Goal: Complete application form: Complete application form

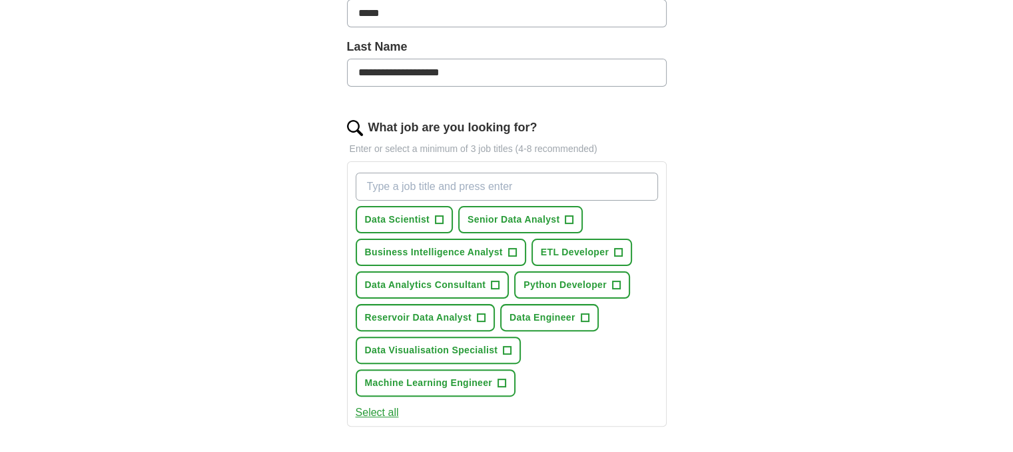
scroll to position [333, 0]
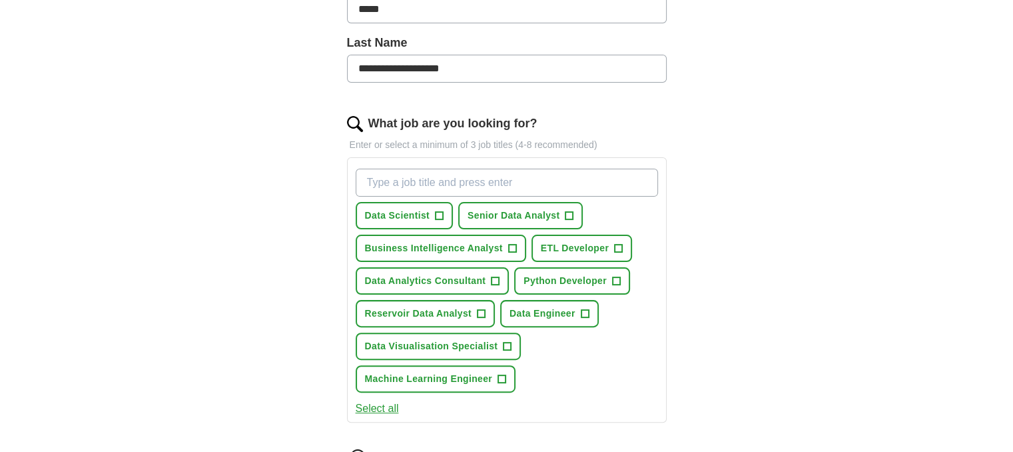
click at [512, 177] on input "What job are you looking for?" at bounding box center [507, 183] width 302 height 28
type input "data analyst"
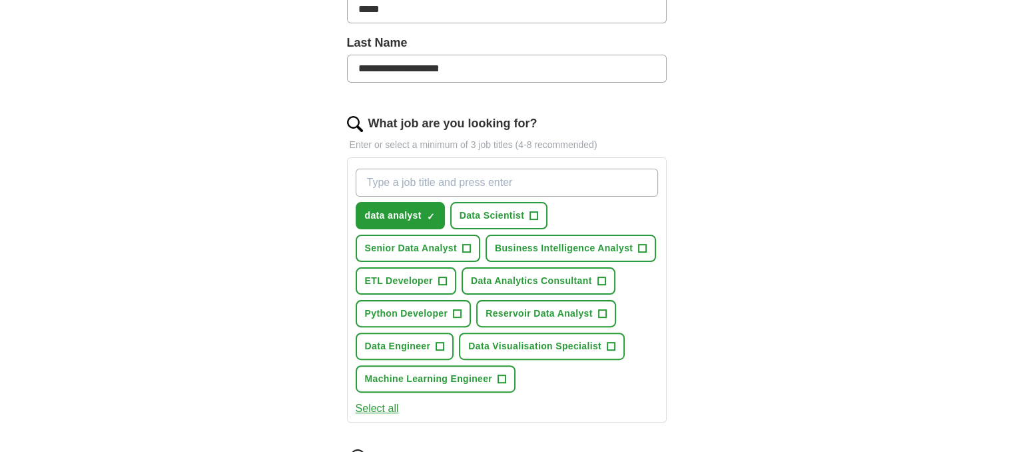
click at [516, 184] on input "What job are you looking for?" at bounding box center [507, 183] width 302 height 28
type input "sql data analyst"
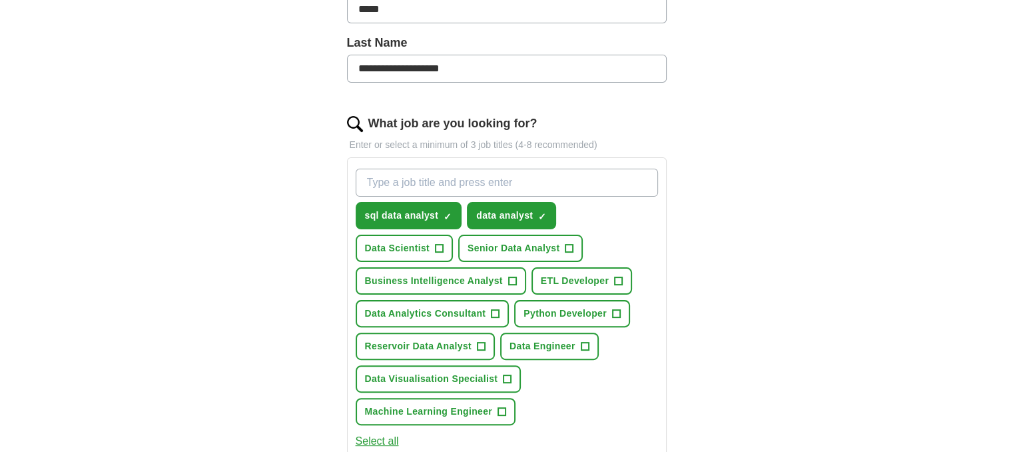
click at [466, 178] on input "What job are you looking for?" at bounding box center [507, 183] width 302 height 28
paste input "MI Data Analyst"
type input "MI Data Analyst"
click at [467, 179] on input "MI Data Analyst" at bounding box center [507, 183] width 302 height 28
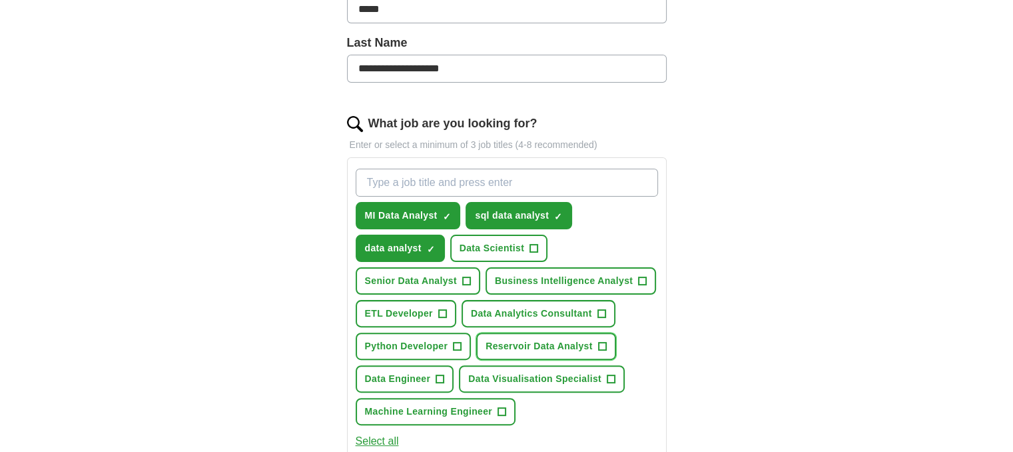
click at [539, 345] on span "Reservoir Data Analyst" at bounding box center [539, 346] width 107 height 14
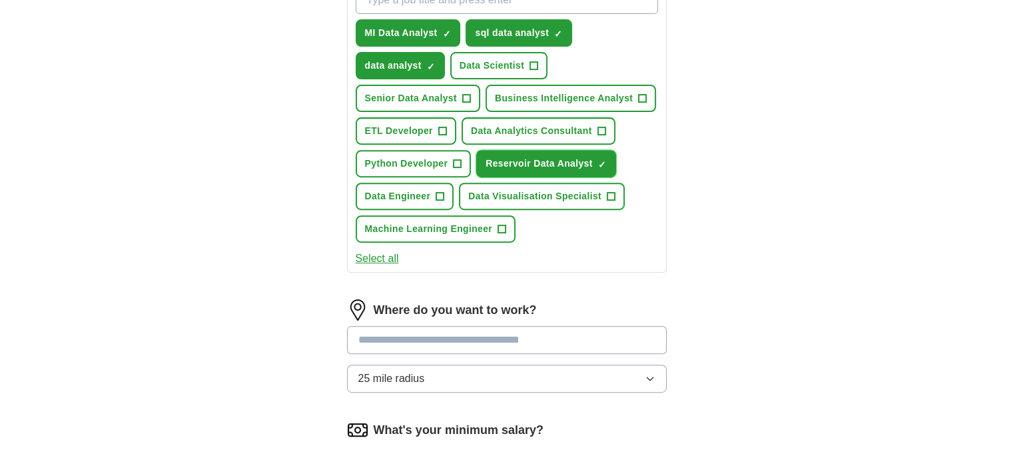
scroll to position [533, 0]
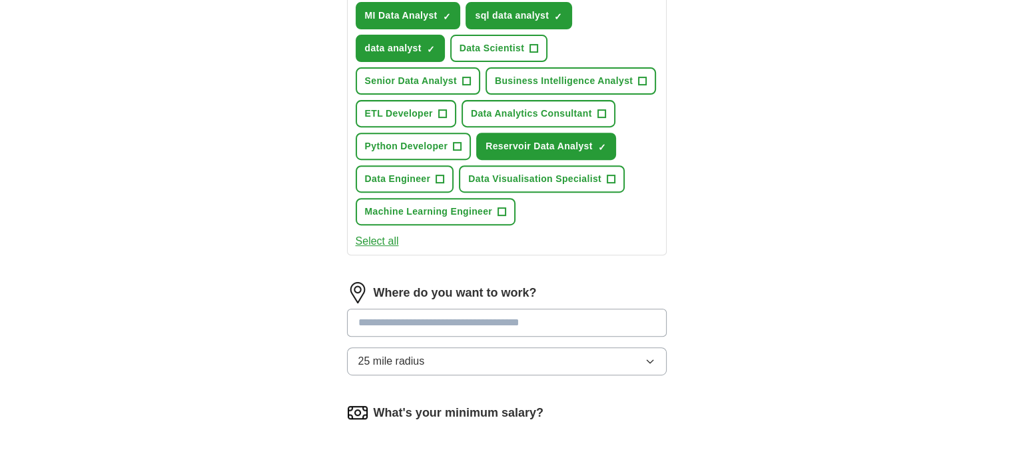
click at [501, 320] on input at bounding box center [507, 322] width 320 height 28
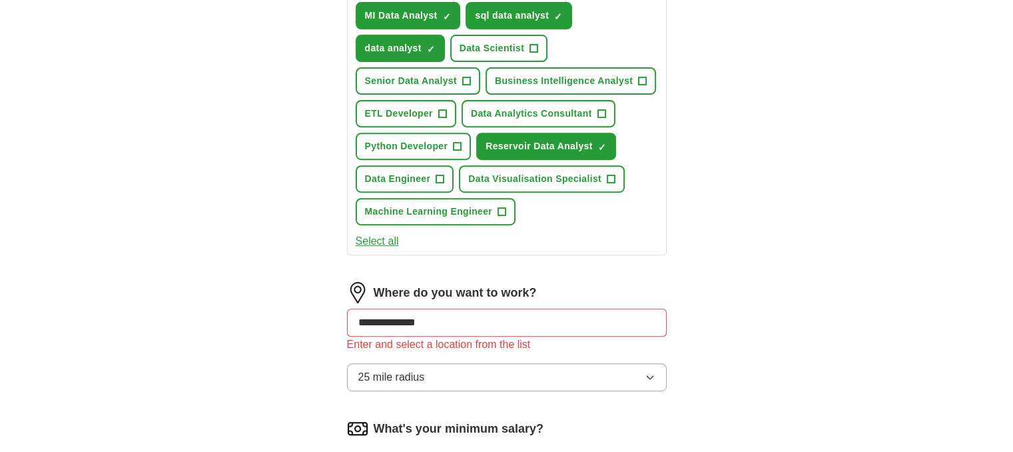
click at [651, 363] on button "25 mile radius" at bounding box center [507, 377] width 320 height 28
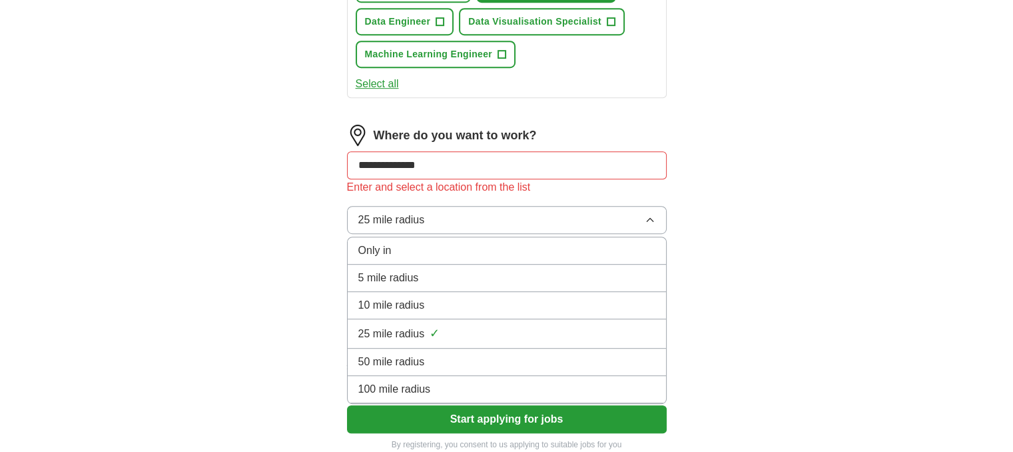
scroll to position [733, 0]
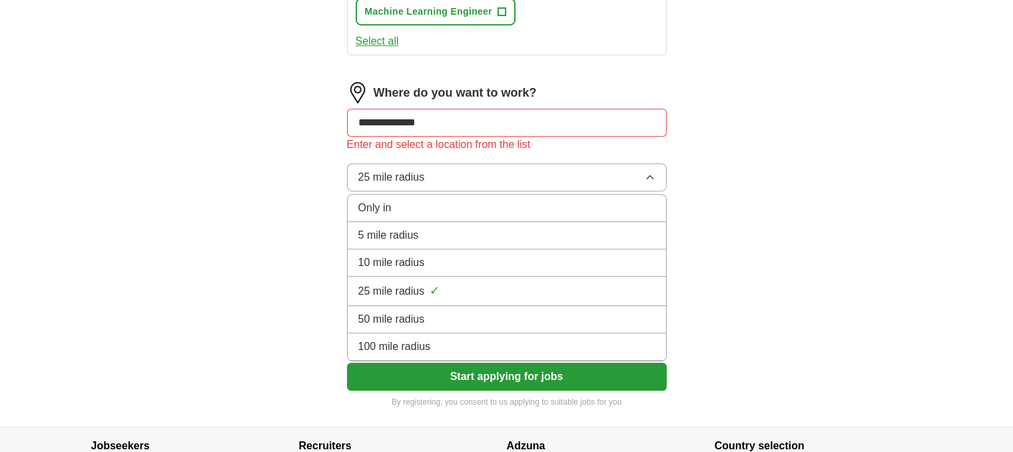
click at [413, 201] on div "Only in" at bounding box center [506, 208] width 297 height 16
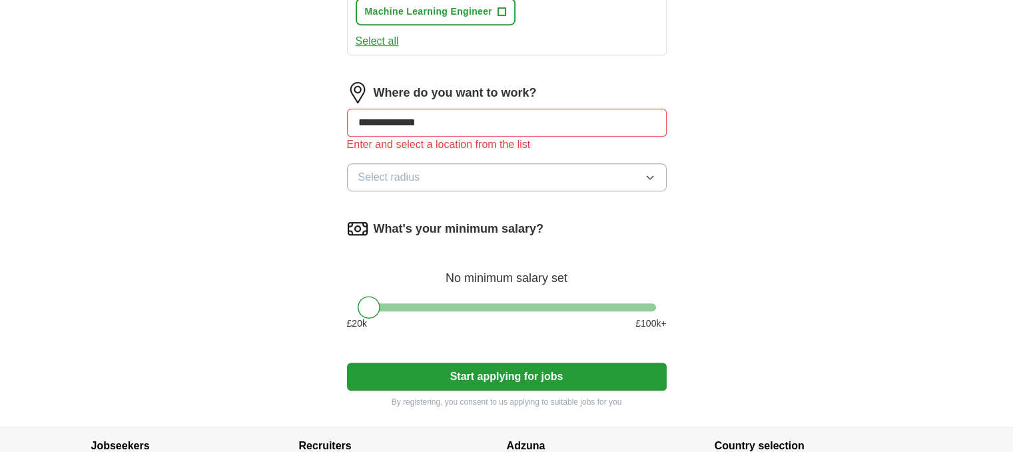
click at [554, 173] on button "Select radius" at bounding box center [507, 177] width 320 height 28
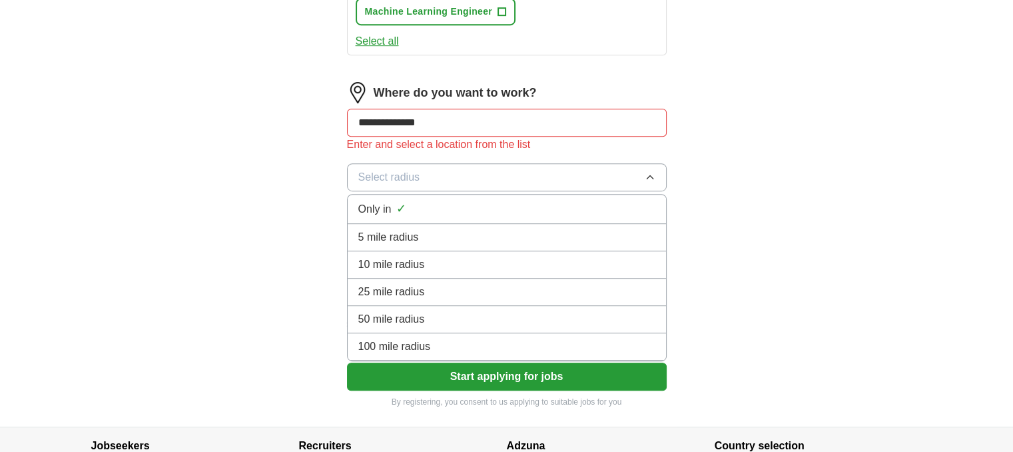
click at [510, 203] on div "Only in ✓" at bounding box center [506, 209] width 297 height 18
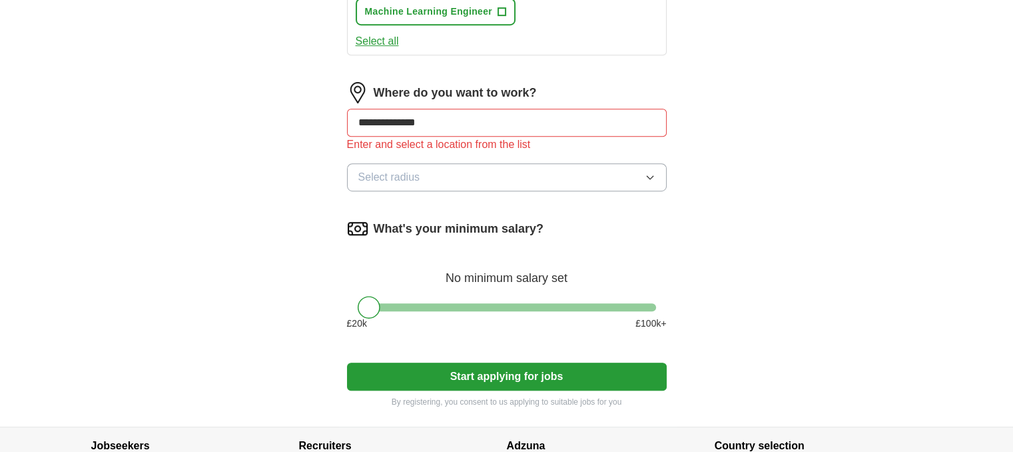
click at [550, 119] on input "**********" at bounding box center [507, 123] width 320 height 28
click at [537, 119] on input "**********" at bounding box center [507, 123] width 320 height 28
type input "*"
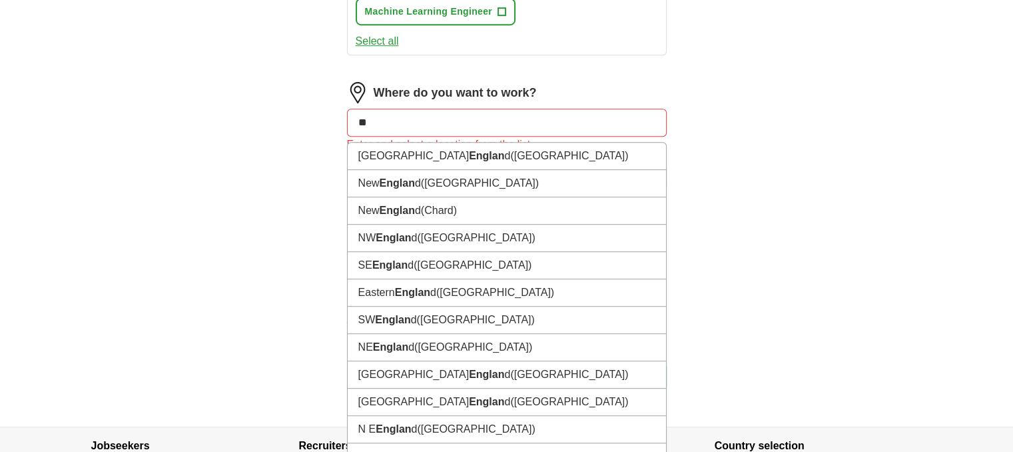
type input "*"
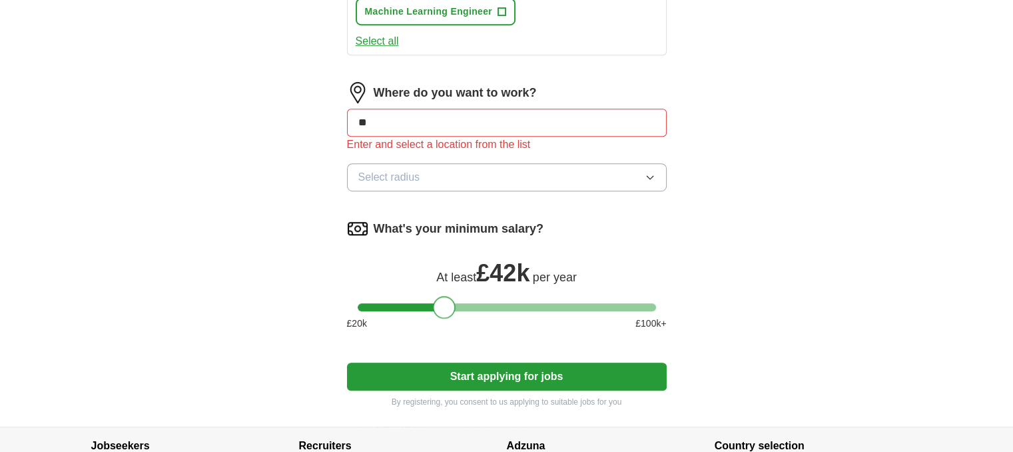
drag, startPoint x: 400, startPoint y: 305, endPoint x: 448, endPoint y: 316, distance: 49.9
click at [448, 316] on div "What's your minimum salary? At least £ 42k per year £ 20 k £ 100 k+" at bounding box center [507, 279] width 320 height 123
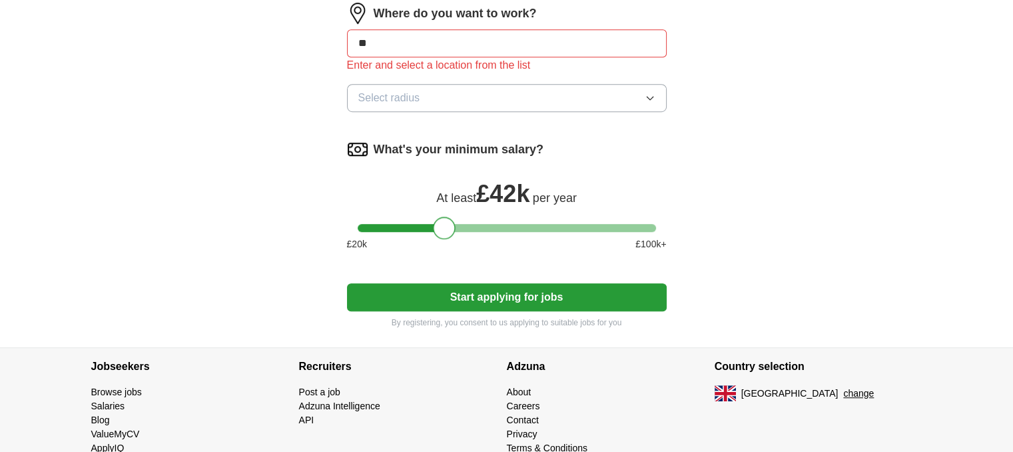
scroll to position [850, 0]
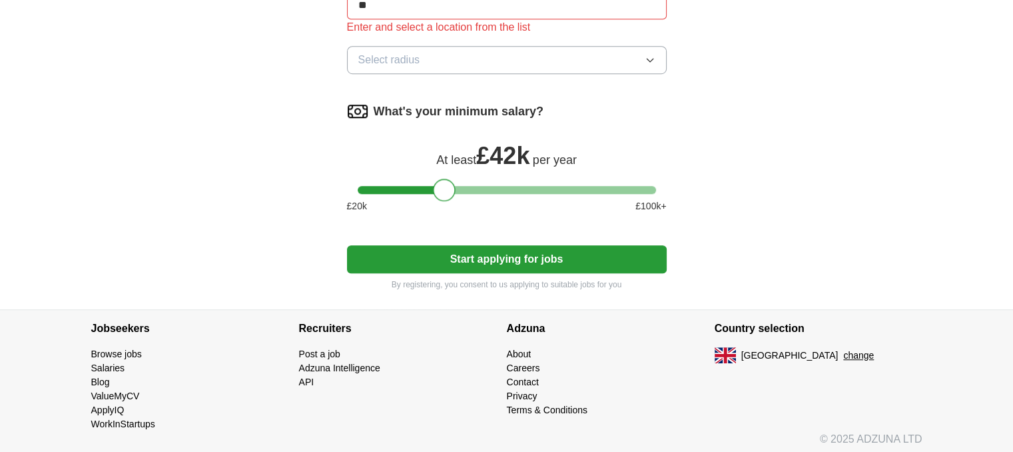
click at [486, 253] on button "Start applying for jobs" at bounding box center [507, 259] width 320 height 28
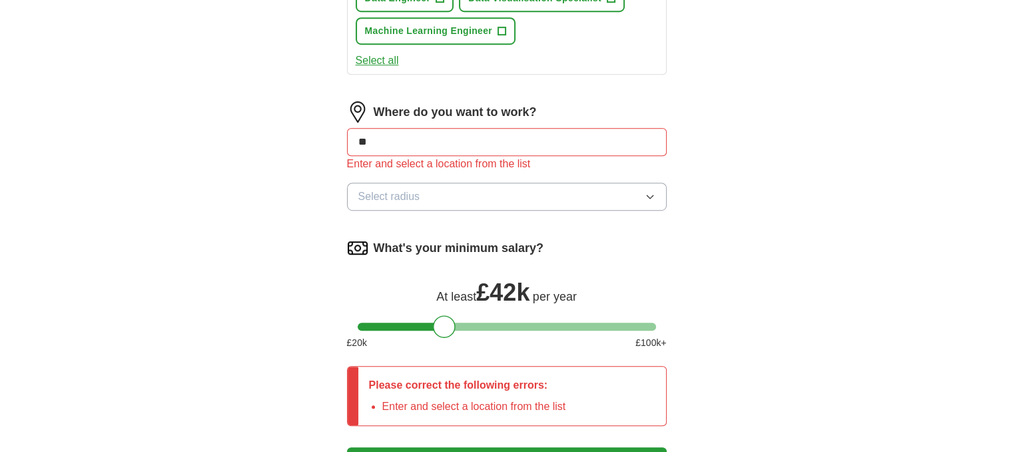
scroll to position [650, 0]
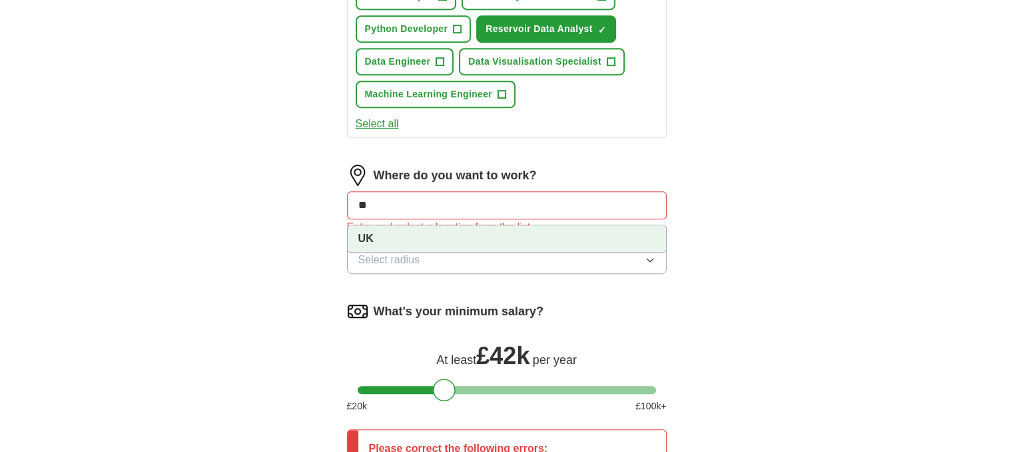
click at [424, 202] on input "**" at bounding box center [507, 205] width 320 height 28
click at [386, 235] on li "UK" at bounding box center [507, 238] width 318 height 27
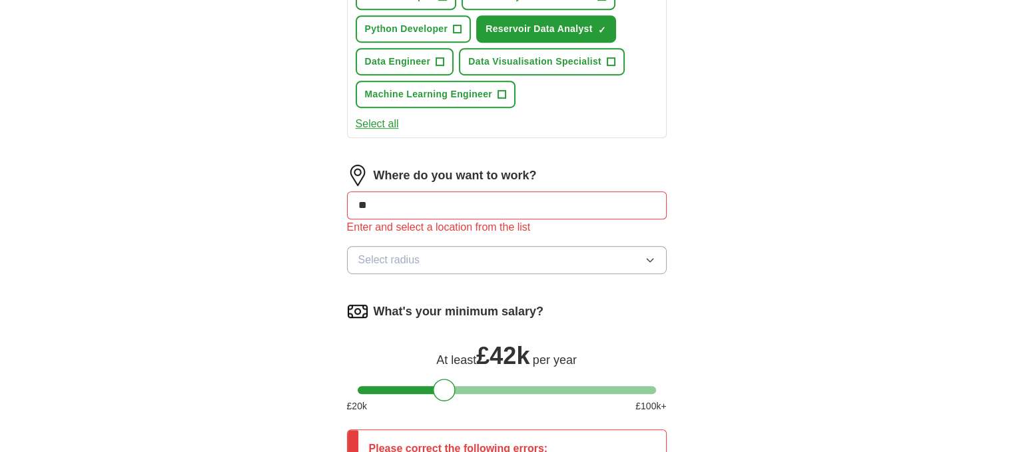
drag, startPoint x: 410, startPoint y: 201, endPoint x: 350, endPoint y: 200, distance: 60.6
click at [350, 200] on input "**" at bounding box center [507, 205] width 320 height 28
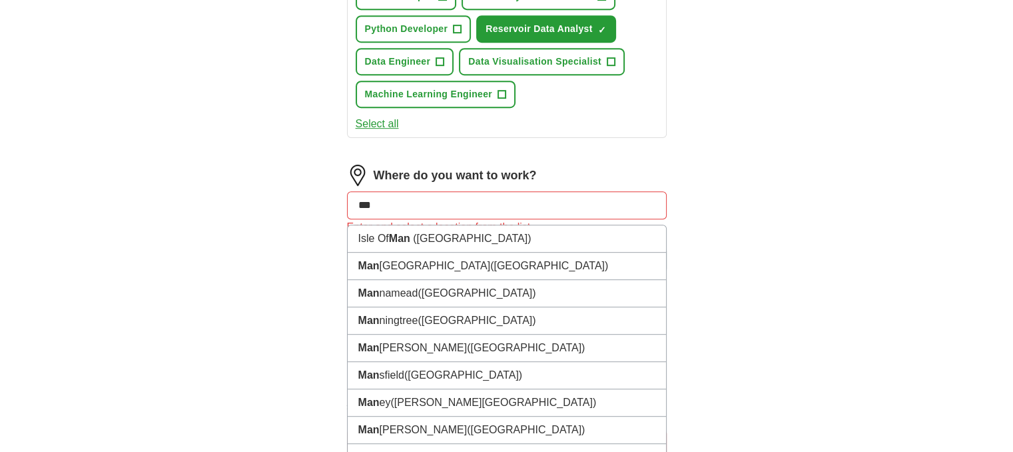
type input "****"
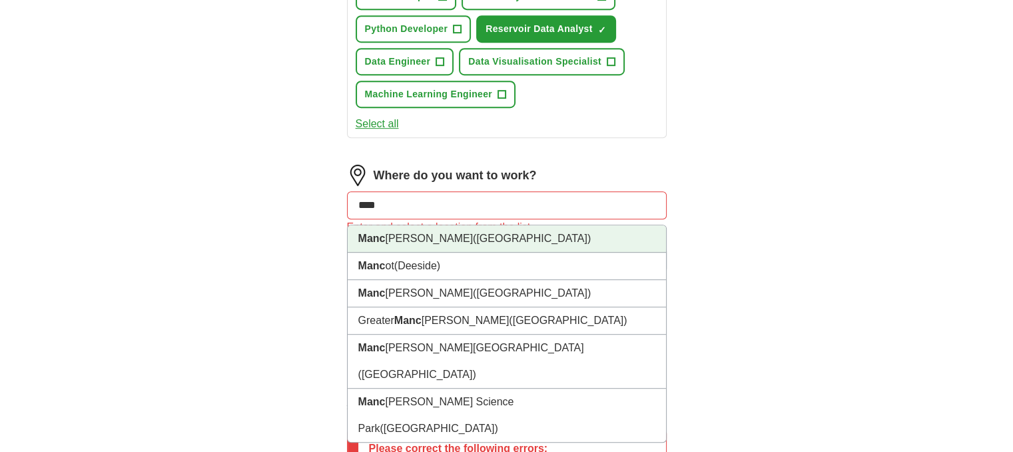
click at [473, 234] on span "([GEOGRAPHIC_DATA])" at bounding box center [532, 238] width 118 height 11
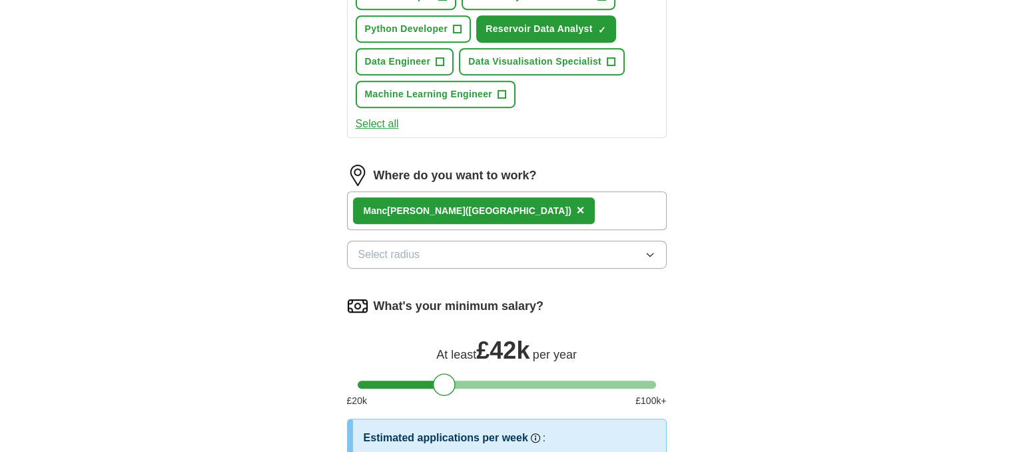
click at [482, 252] on button "Select radius" at bounding box center [507, 255] width 320 height 28
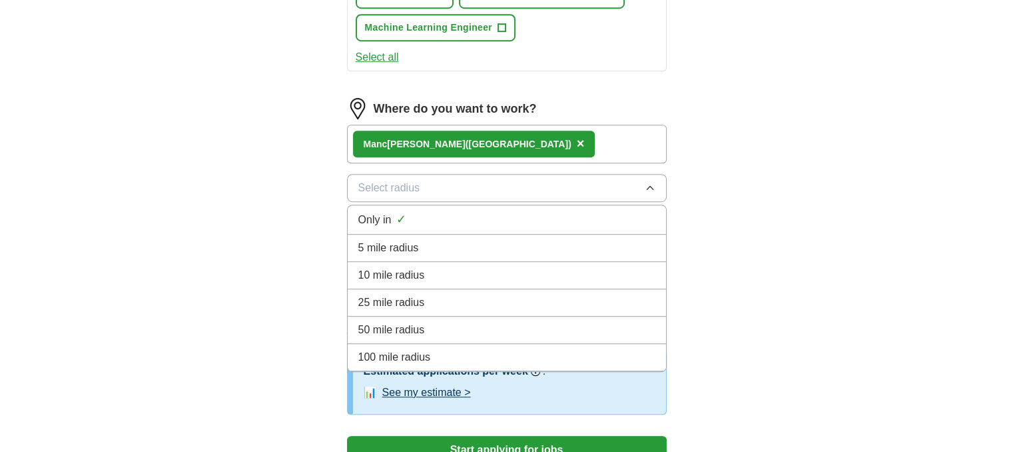
scroll to position [784, 0]
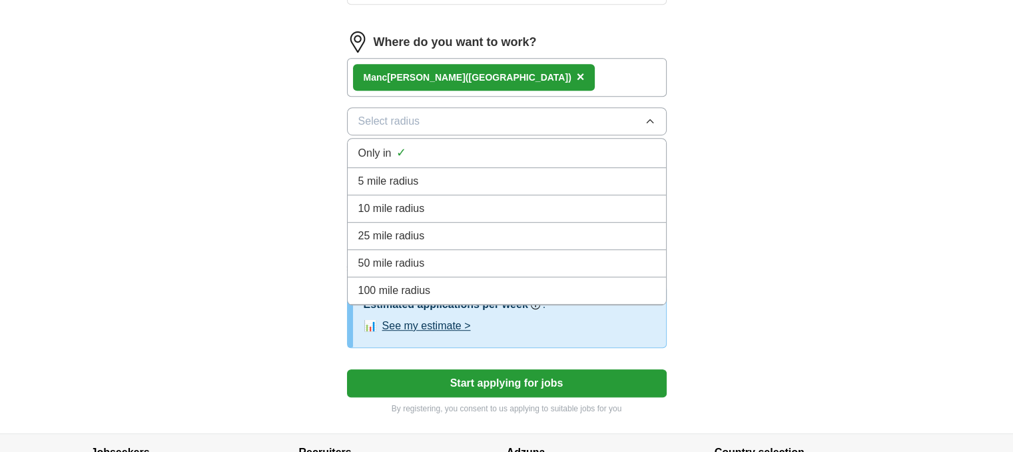
click at [448, 287] on div "100 mile radius" at bounding box center [506, 291] width 297 height 16
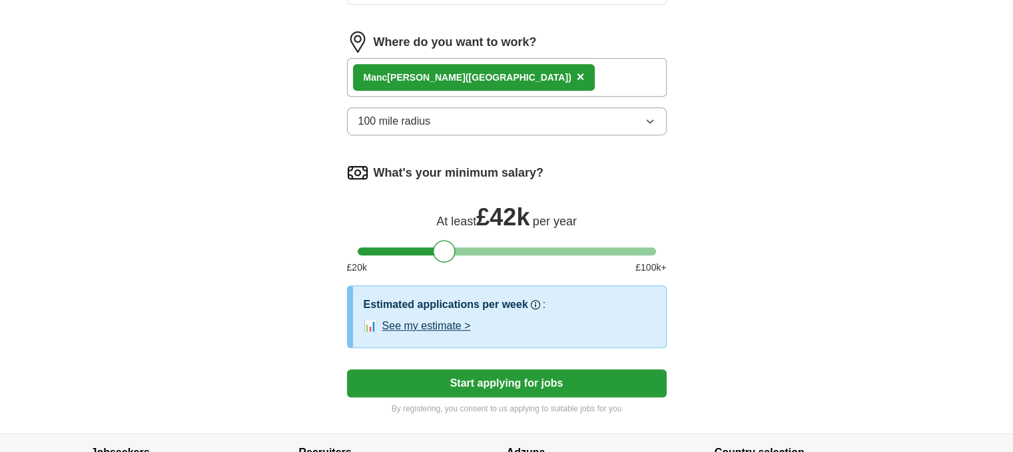
click at [577, 71] on span "×" at bounding box center [581, 76] width 8 height 15
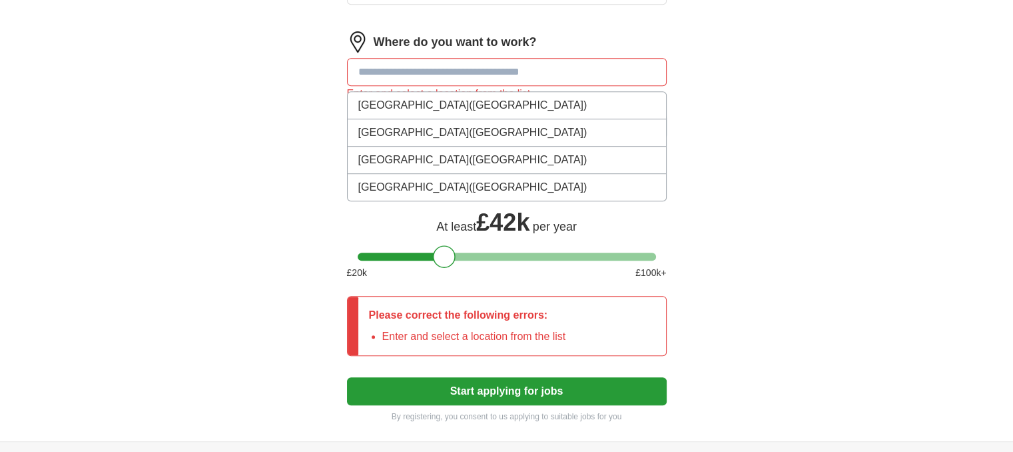
click at [525, 69] on input at bounding box center [507, 72] width 320 height 28
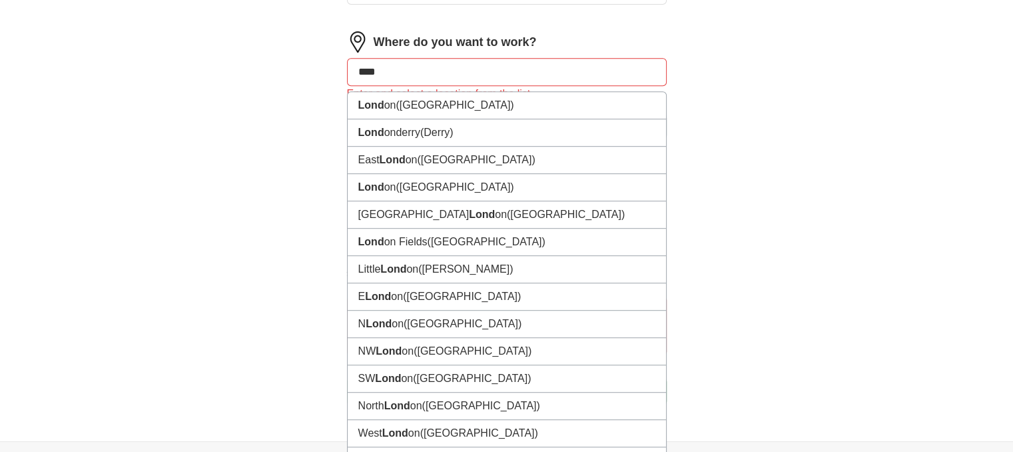
drag, startPoint x: 424, startPoint y: 64, endPoint x: 310, endPoint y: 65, distance: 113.3
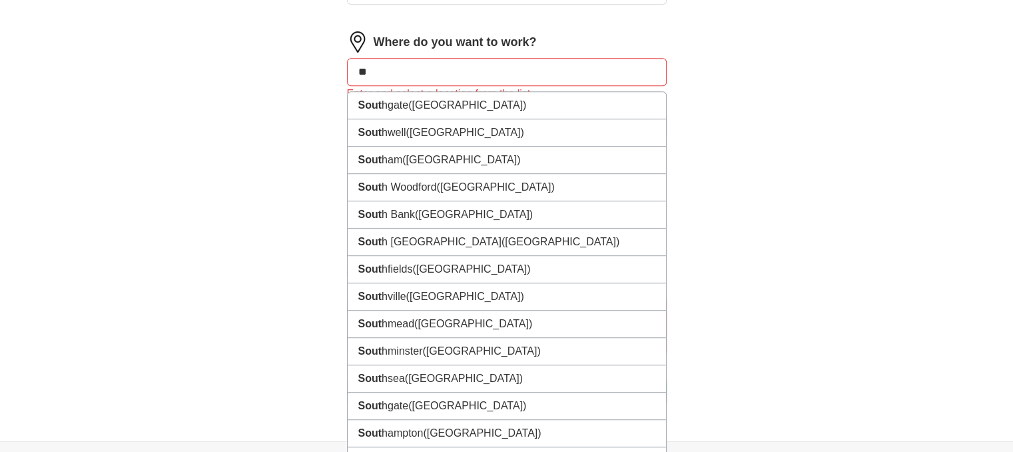
type input "*"
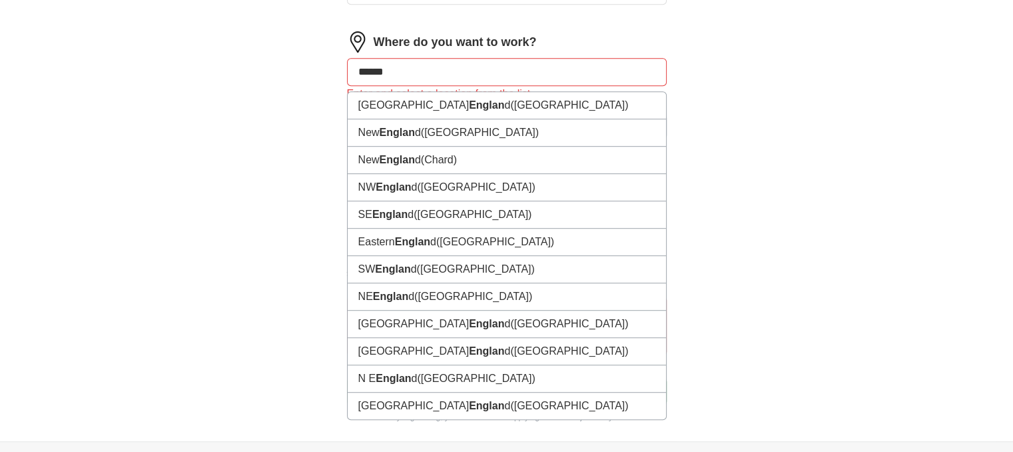
type input "*******"
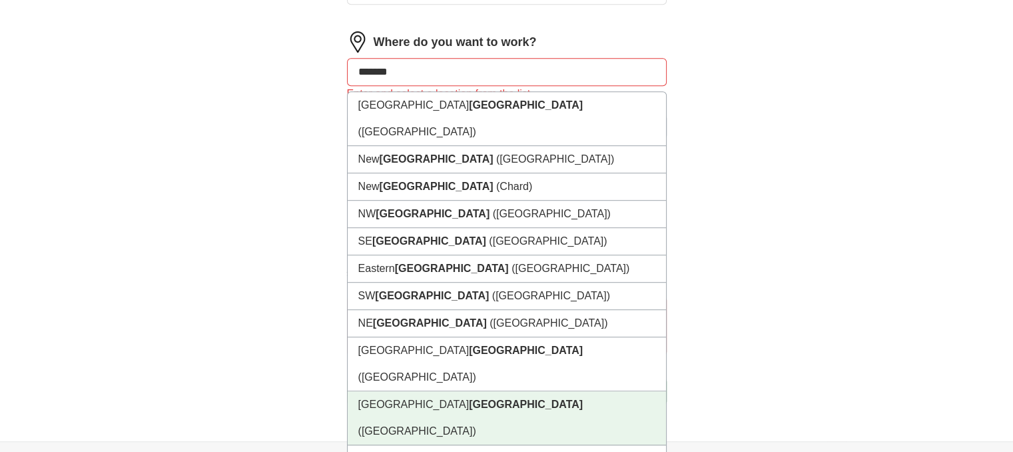
click at [469, 398] on strong "[GEOGRAPHIC_DATA]" at bounding box center [526, 403] width 114 height 11
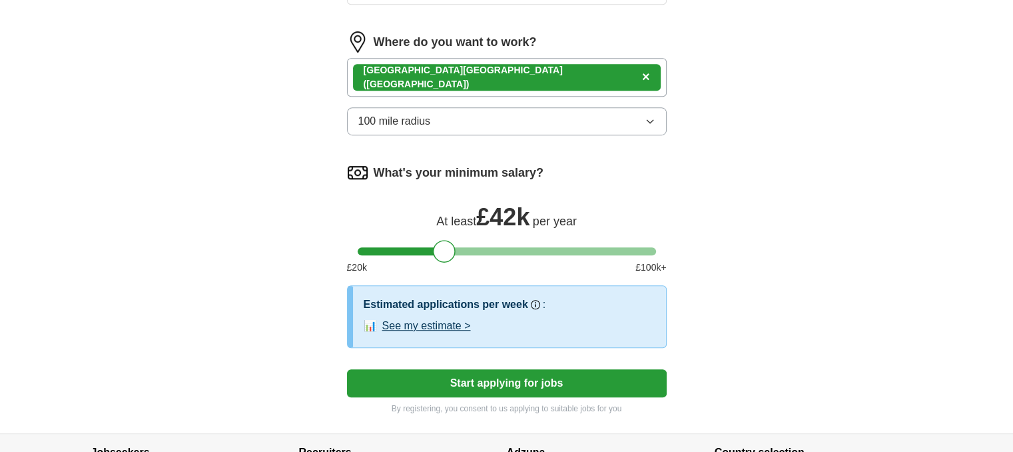
click at [543, 69] on div "[GEOGRAPHIC_DATA] ([GEOGRAPHIC_DATA]) ×" at bounding box center [507, 77] width 320 height 39
click at [542, 69] on div "[GEOGRAPHIC_DATA] ([GEOGRAPHIC_DATA]) ×" at bounding box center [507, 77] width 320 height 39
click at [642, 69] on span "×" at bounding box center [646, 76] width 8 height 15
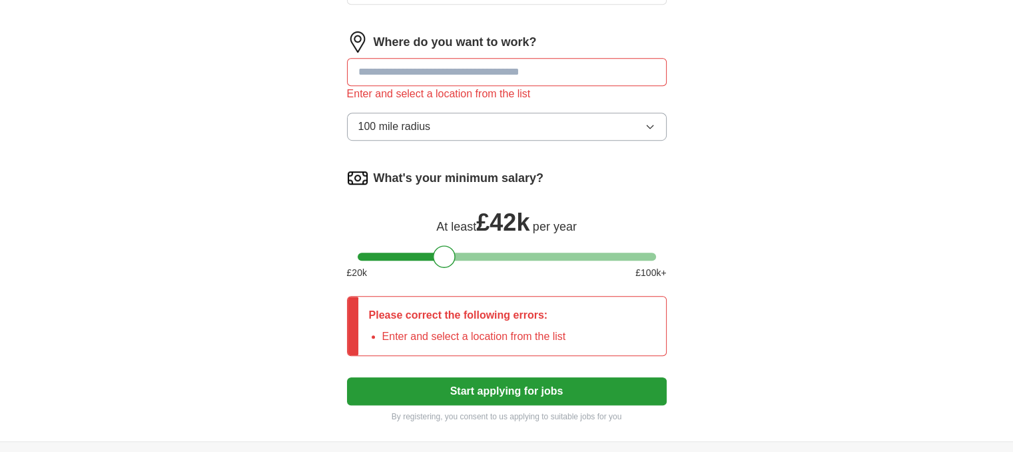
click at [489, 66] on input at bounding box center [507, 72] width 320 height 28
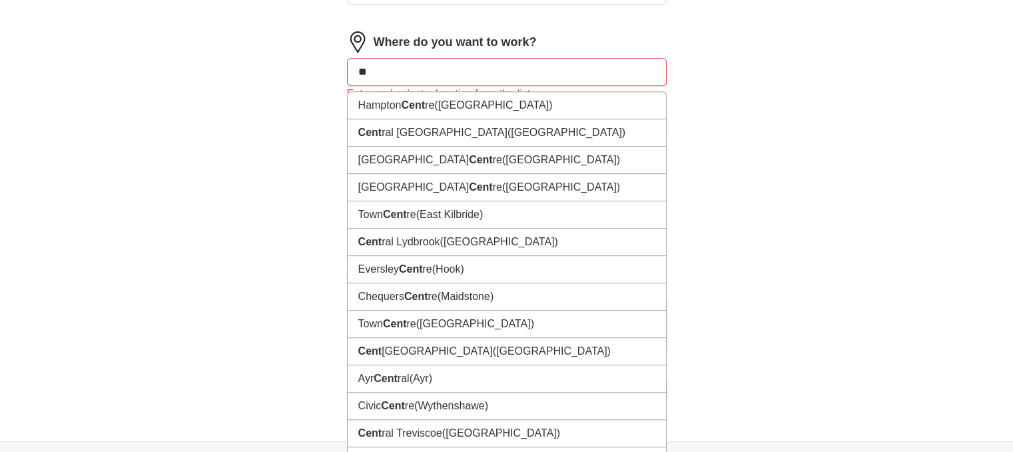
type input "*"
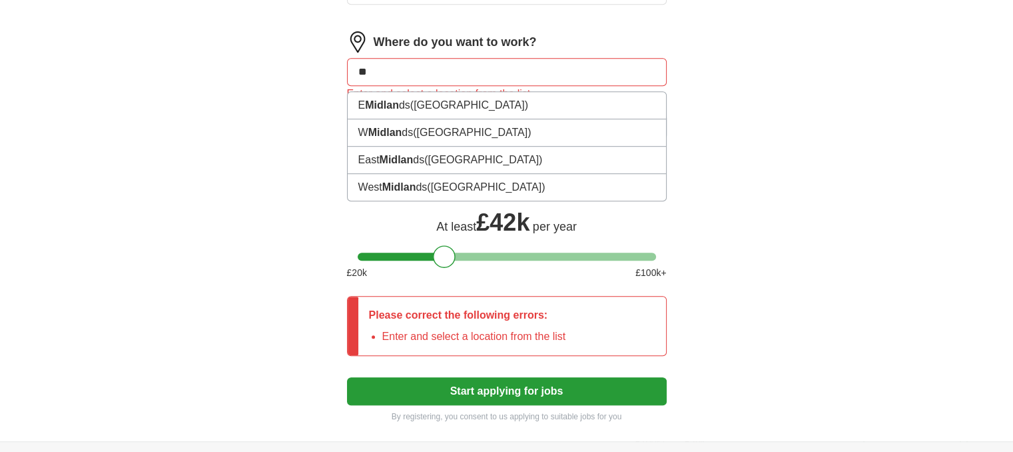
type input "*"
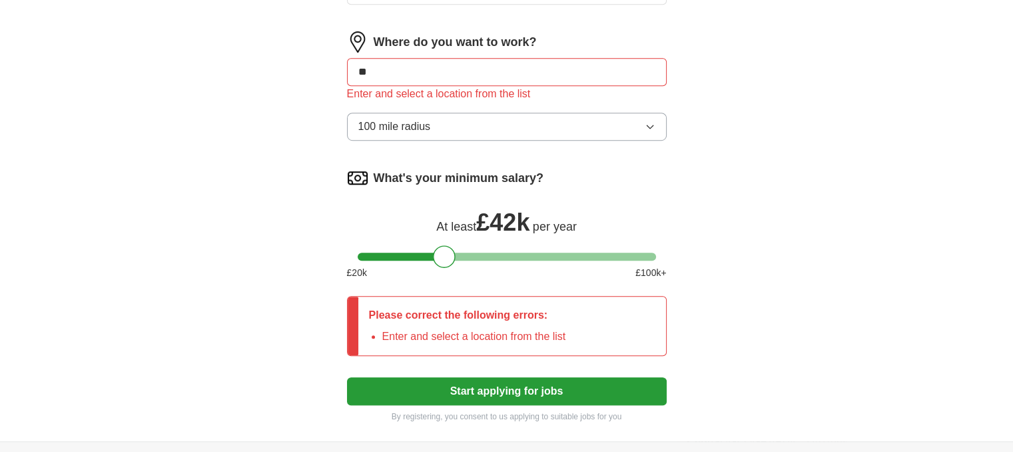
type input "*"
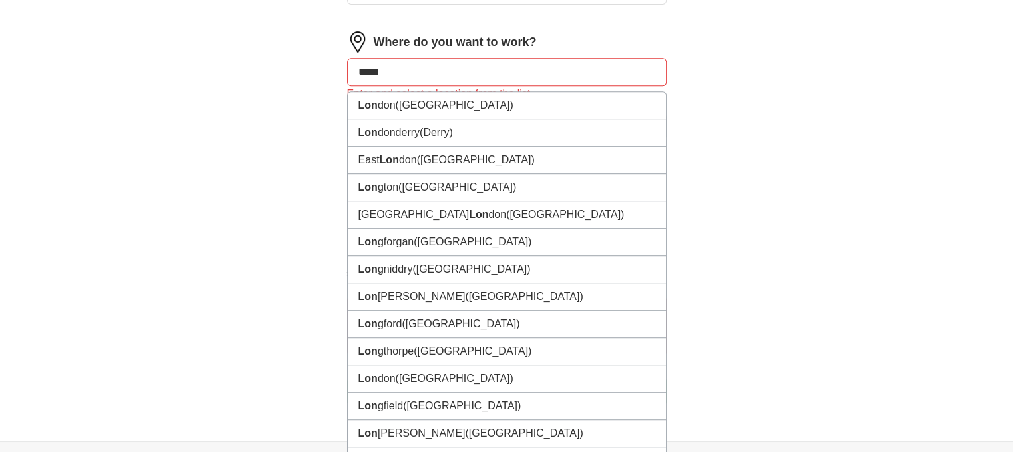
type input "******"
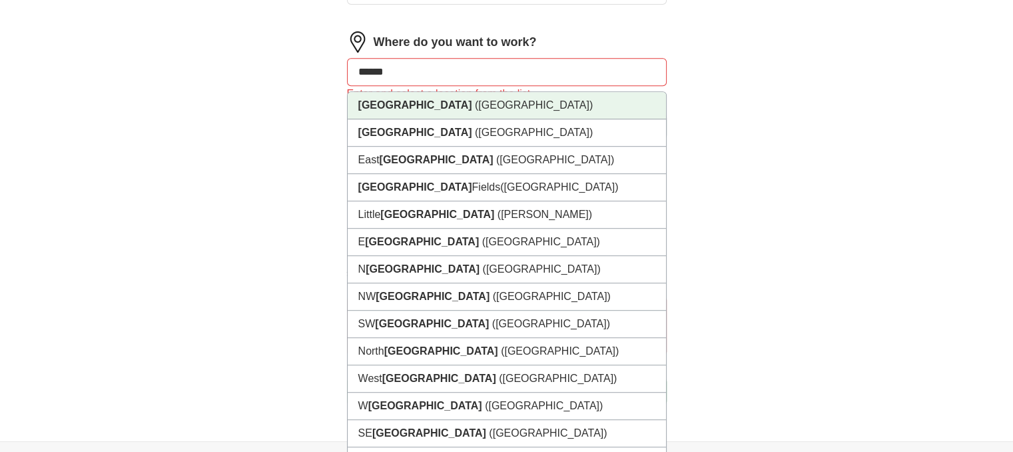
click at [432, 103] on li "[GEOGRAPHIC_DATA] ([GEOGRAPHIC_DATA])" at bounding box center [507, 105] width 318 height 27
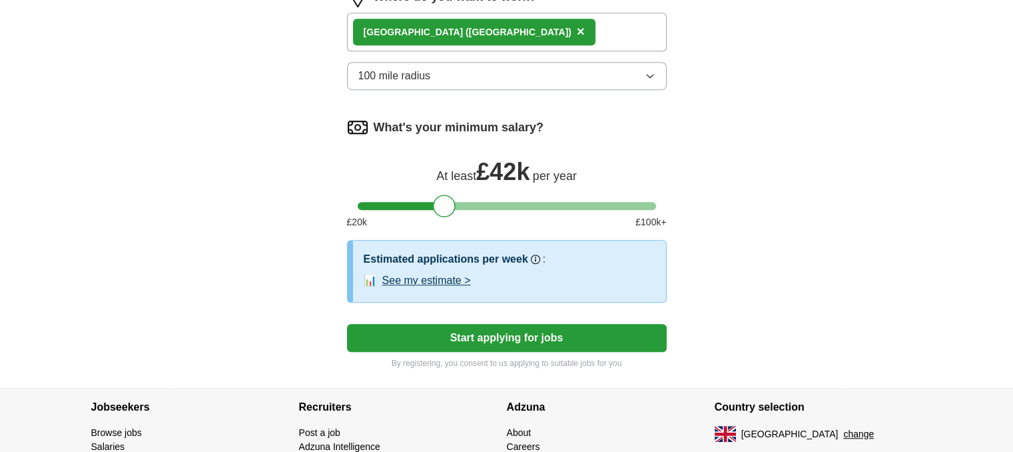
scroll to position [850, 0]
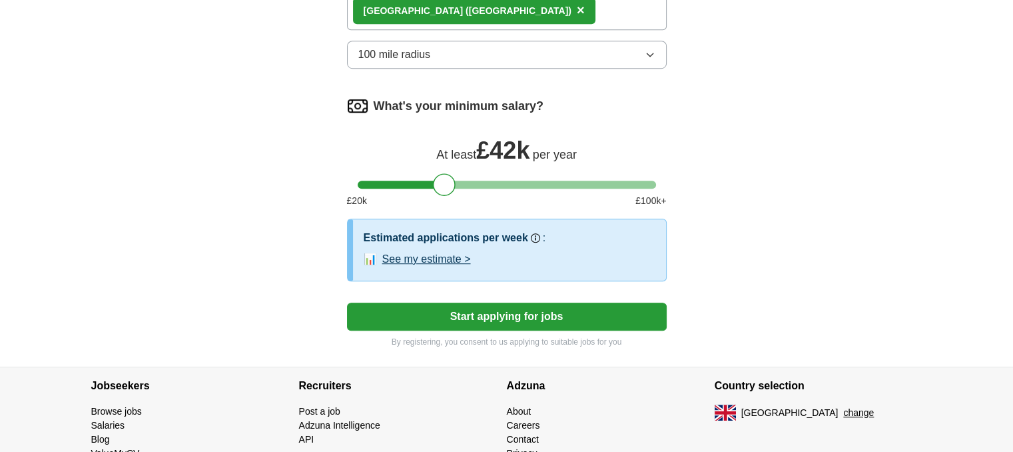
click at [445, 252] on button "See my estimate >" at bounding box center [426, 259] width 89 height 16
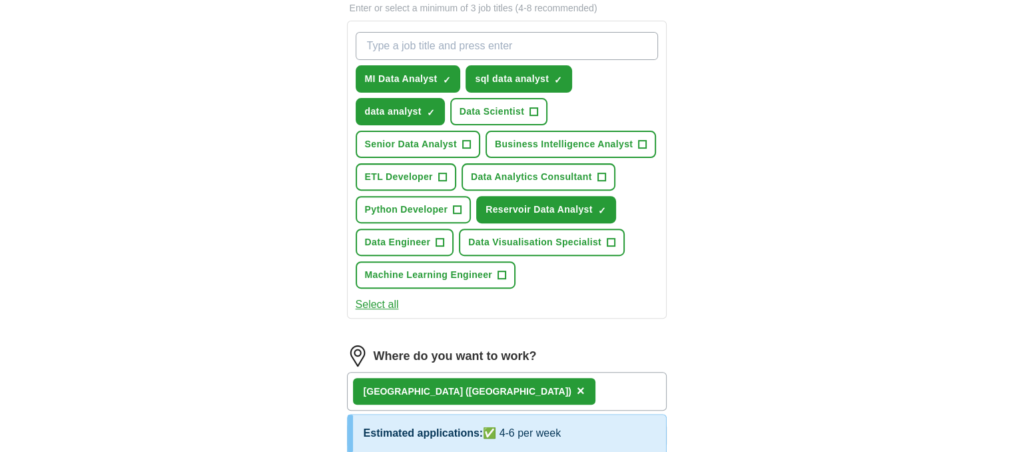
scroll to position [450, 0]
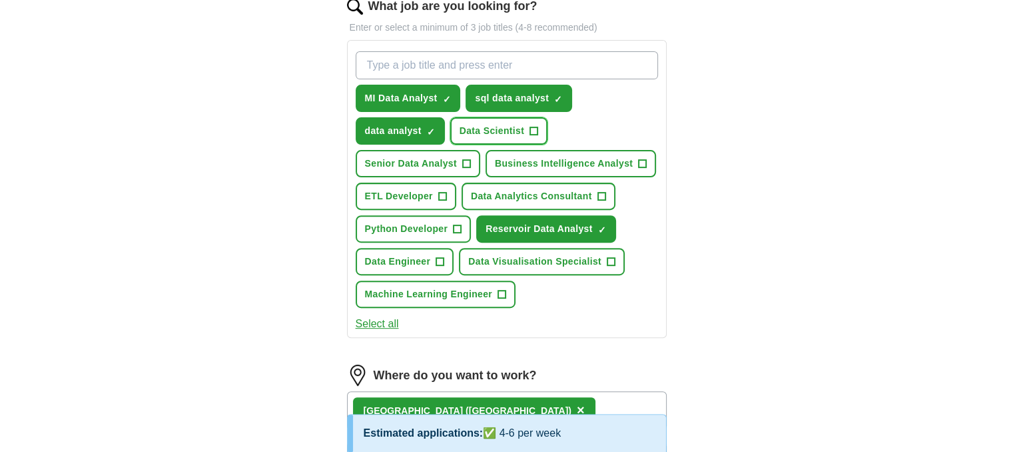
click at [517, 127] on span "Data Scientist" at bounding box center [492, 131] width 65 height 14
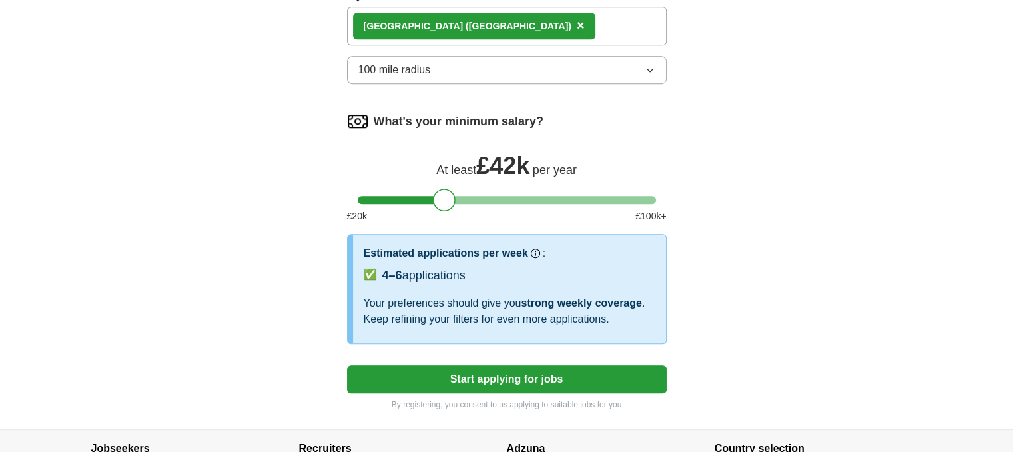
scroll to position [850, 0]
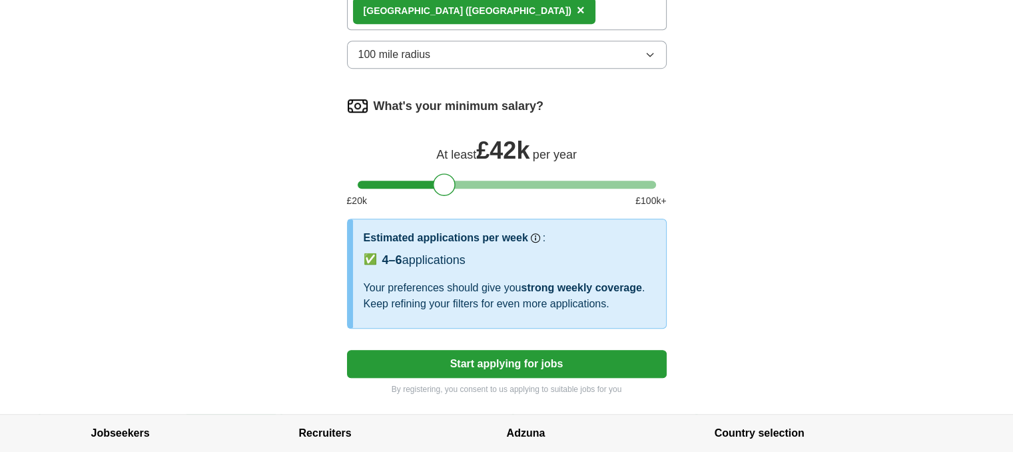
click at [581, 259] on div "✅ 4–6 applications" at bounding box center [510, 261] width 292 height 21
click at [542, 254] on div "✅ 4–6 applications" at bounding box center [510, 261] width 292 height 21
click at [480, 358] on button "Start applying for jobs" at bounding box center [507, 364] width 320 height 28
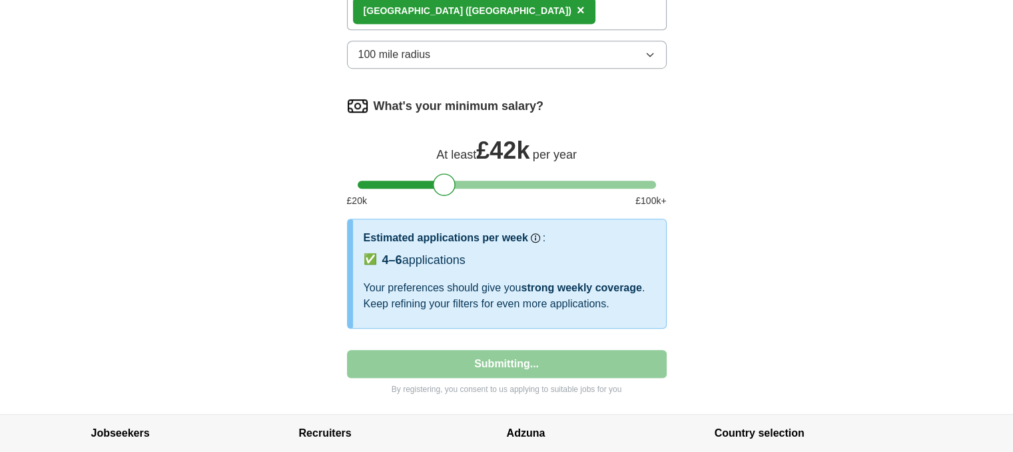
select select "**"
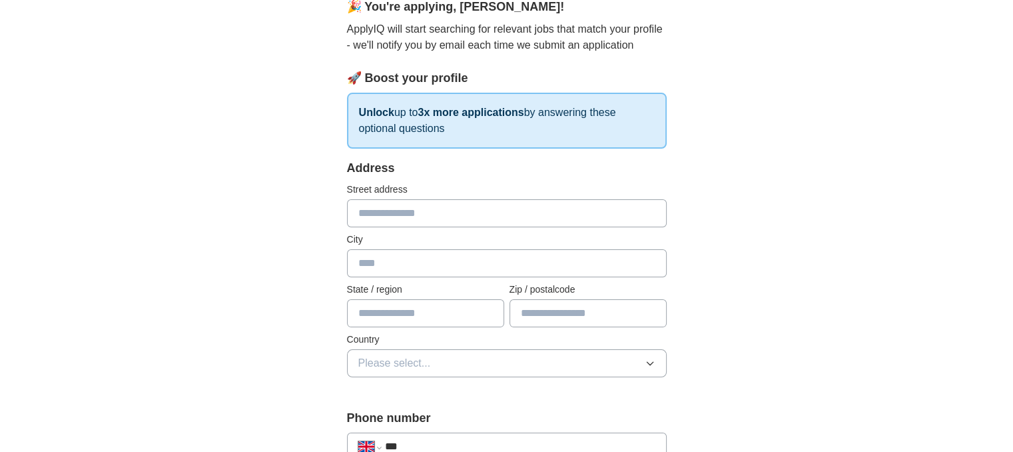
scroll to position [133, 0]
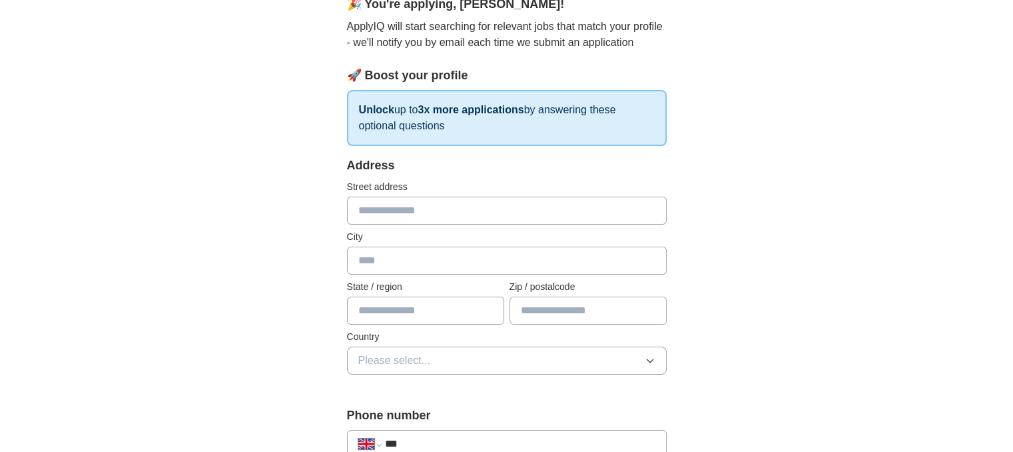
click at [464, 210] on input "text" at bounding box center [507, 211] width 320 height 28
type input "**********"
type input "******"
type input "*******"
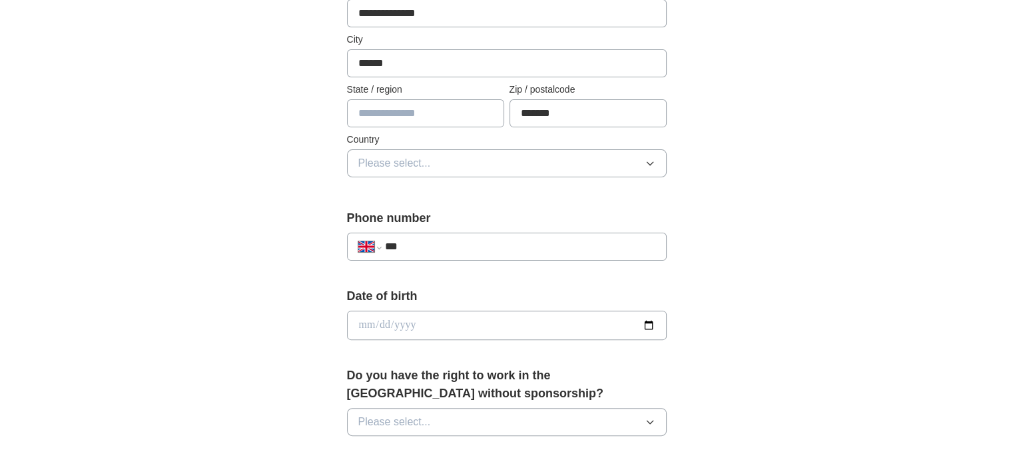
scroll to position [333, 0]
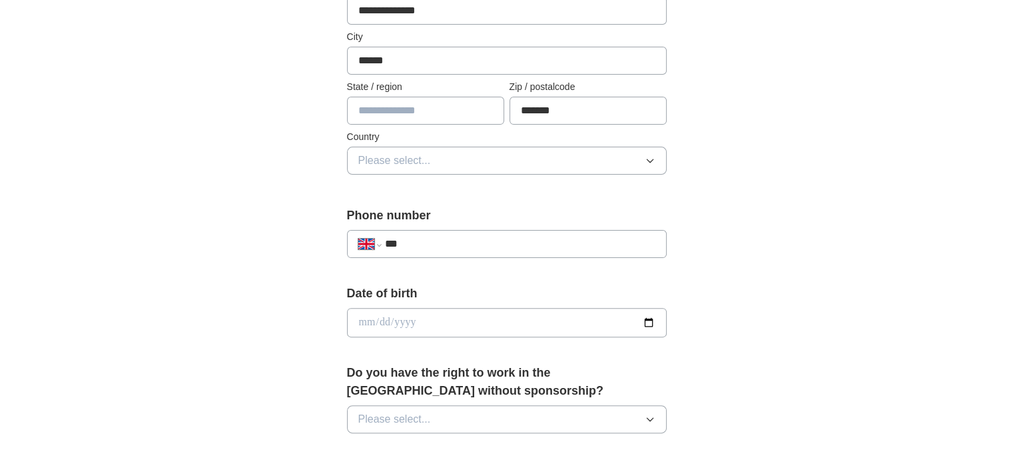
click at [469, 157] on button "Please select..." at bounding box center [507, 161] width 320 height 28
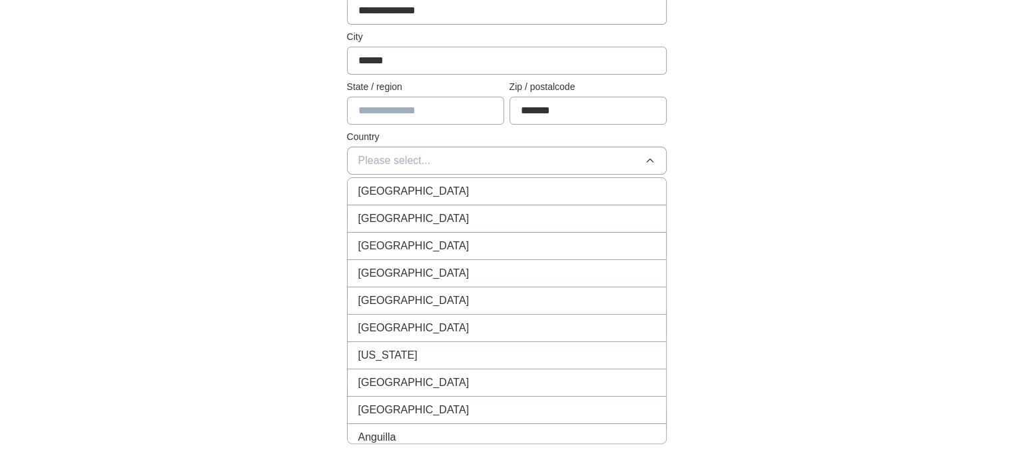
click at [469, 185] on div "[GEOGRAPHIC_DATA]" at bounding box center [506, 191] width 297 height 16
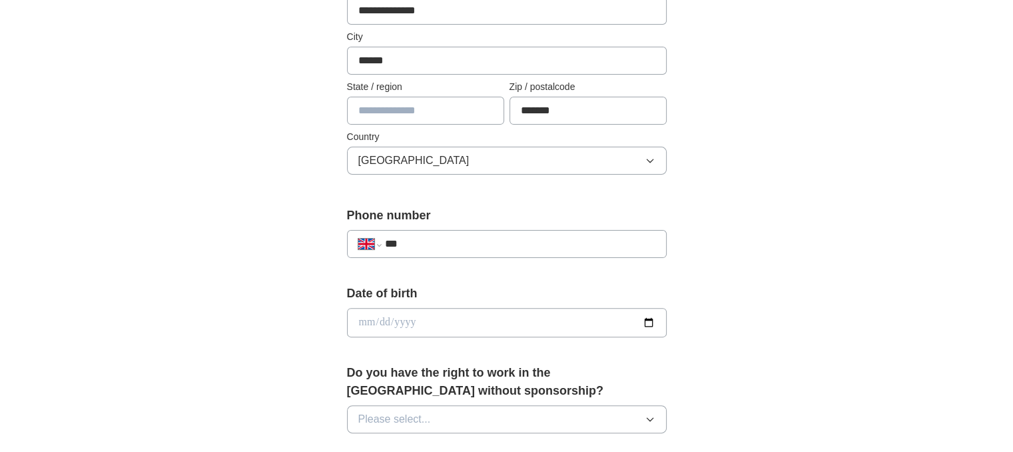
click at [487, 250] on div "**********" at bounding box center [507, 244] width 320 height 28
click at [492, 236] on input "***" at bounding box center [519, 244] width 271 height 16
type input "**********"
click at [480, 324] on input "date" at bounding box center [507, 322] width 320 height 29
type input "**********"
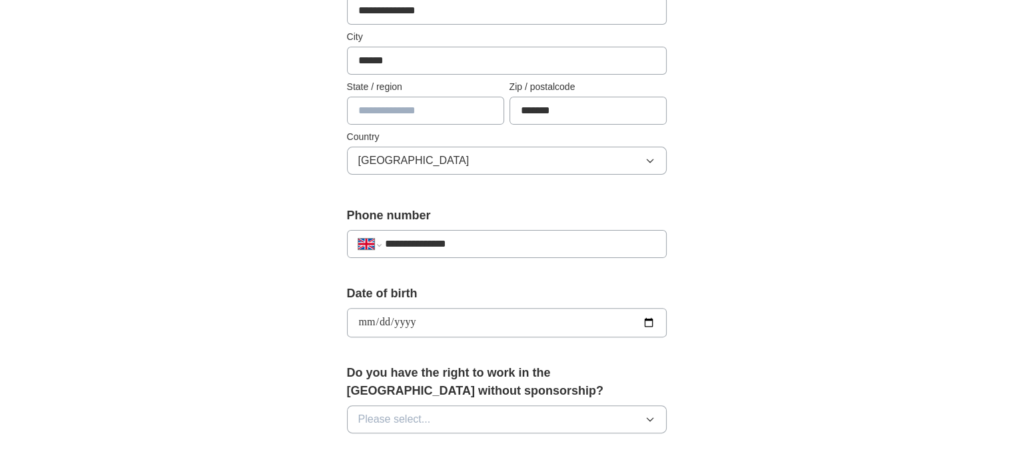
type input "**********"
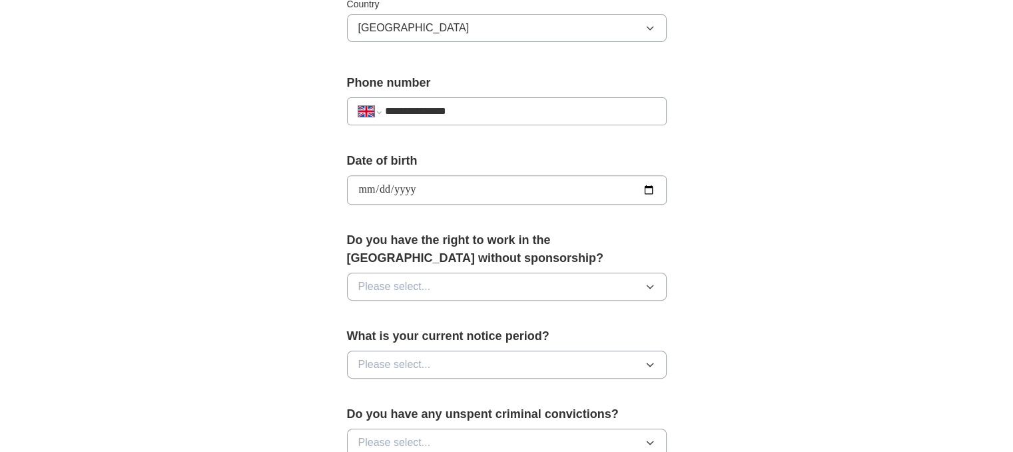
scroll to position [466, 0]
click at [480, 289] on button "Please select..." at bounding box center [507, 286] width 320 height 28
click at [469, 340] on div "No" at bounding box center [506, 344] width 297 height 16
click at [470, 362] on button "Please select..." at bounding box center [507, 364] width 320 height 28
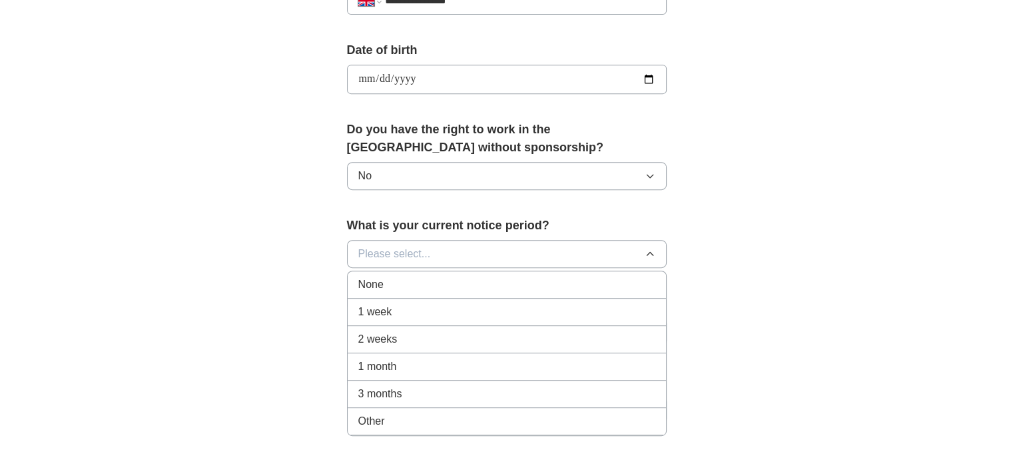
scroll to position [666, 0]
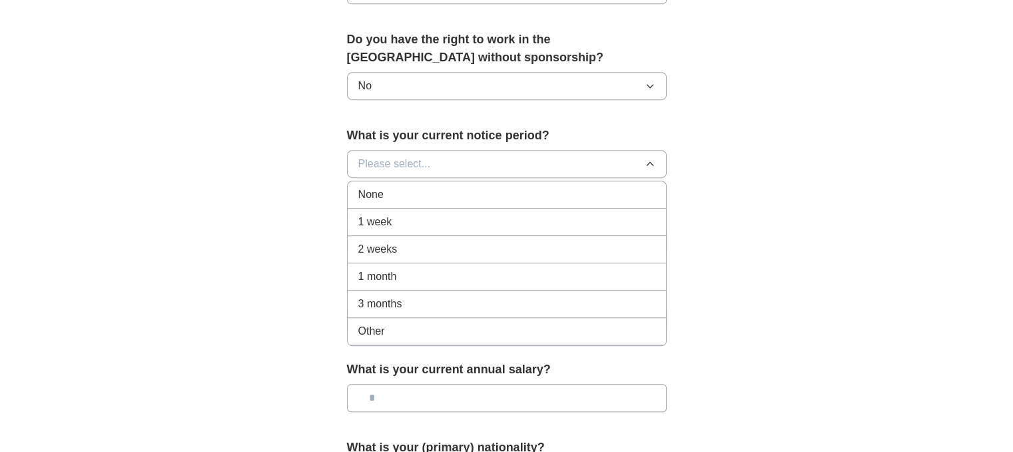
click at [428, 241] on div "2 weeks" at bounding box center [506, 249] width 297 height 16
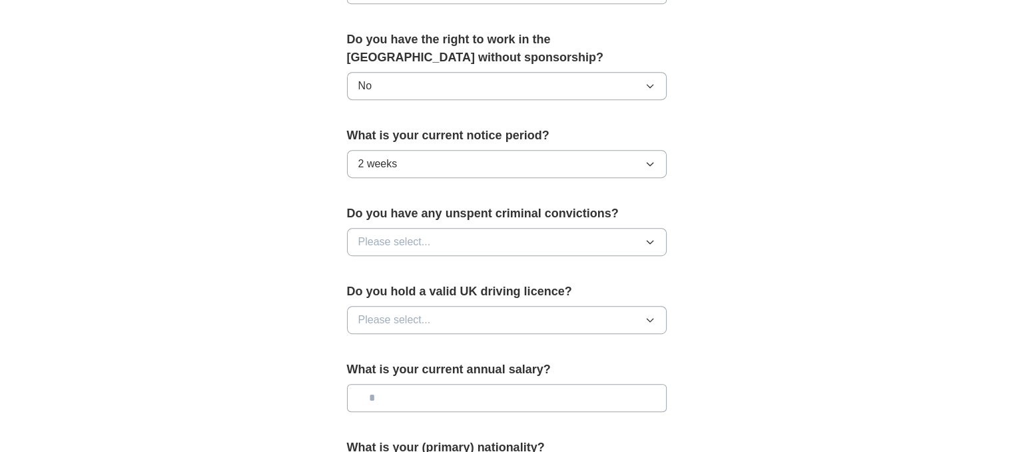
click at [445, 242] on button "Please select..." at bounding box center [507, 242] width 320 height 28
click at [446, 293] on div "No" at bounding box center [506, 300] width 297 height 16
click at [466, 319] on button "Please select..." at bounding box center [507, 320] width 320 height 28
click at [466, 356] on li "Yes" at bounding box center [507, 350] width 318 height 27
click at [470, 393] on input "text" at bounding box center [507, 398] width 320 height 28
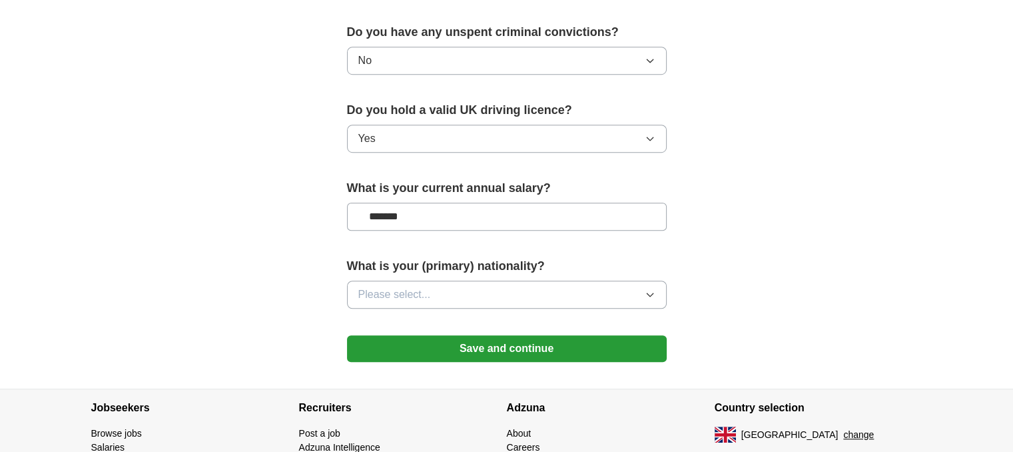
scroll to position [866, 0]
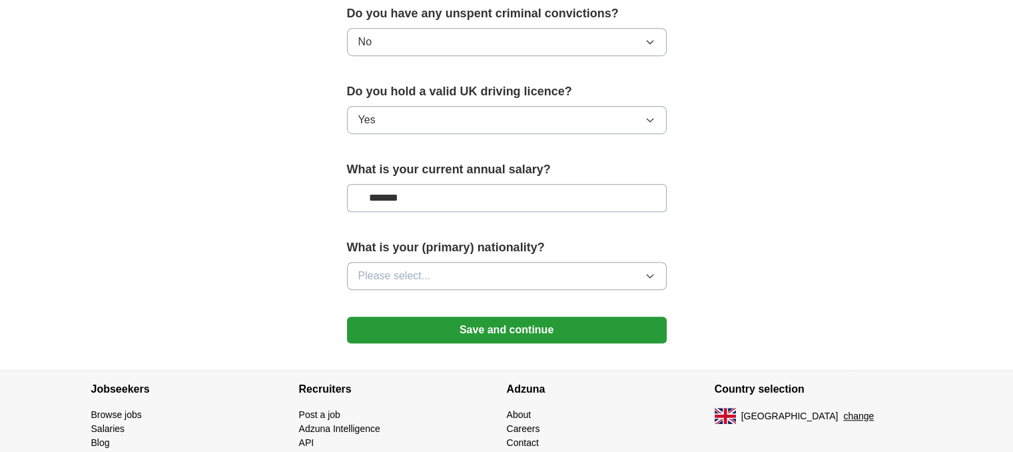
type input "*******"
click at [463, 267] on button "Please select..." at bounding box center [507, 276] width 320 height 28
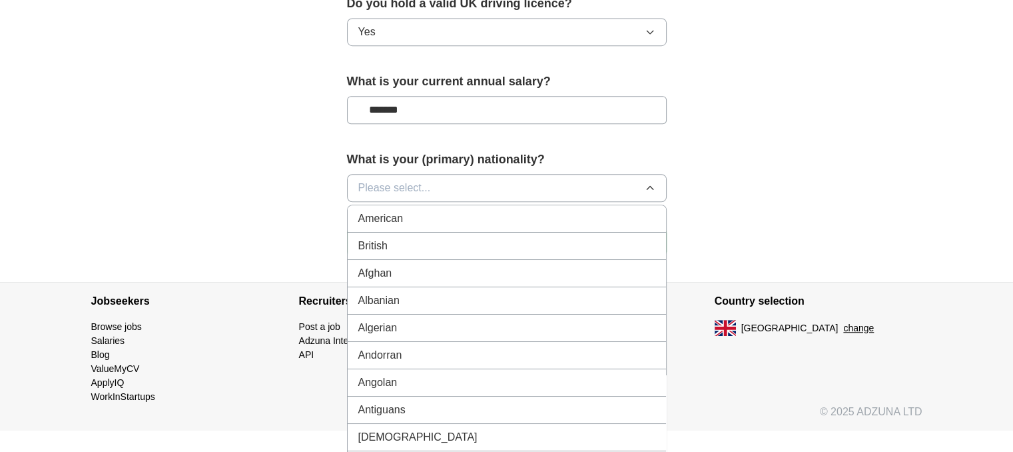
scroll to position [970, 0]
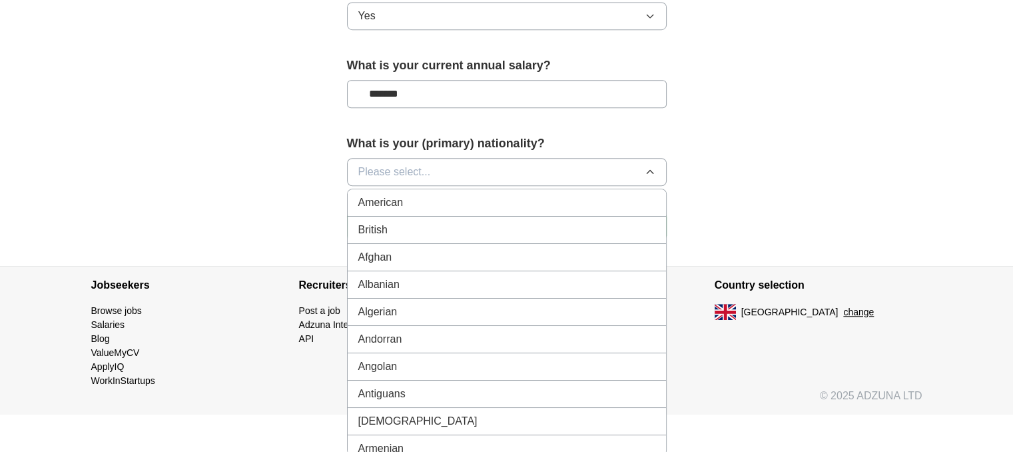
click at [478, 170] on button "Please select..." at bounding box center [507, 172] width 320 height 28
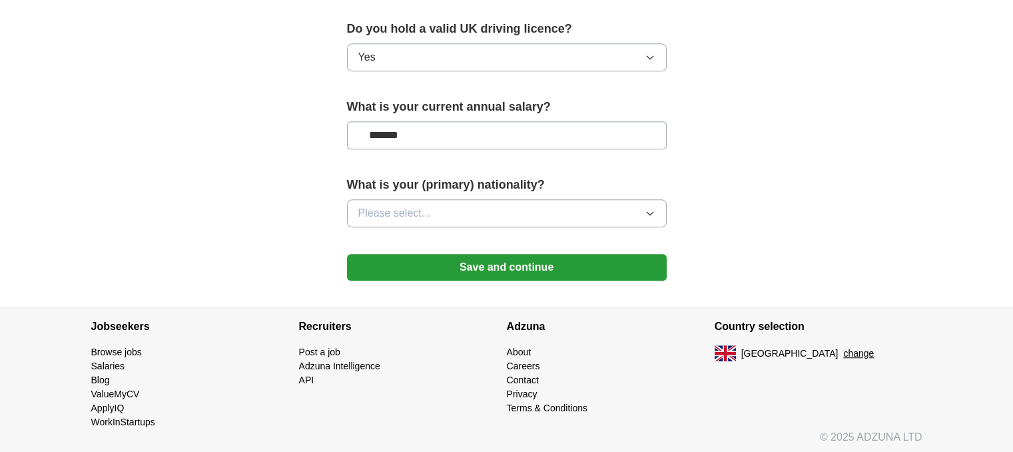
click at [475, 207] on button "Please select..." at bounding box center [507, 213] width 320 height 28
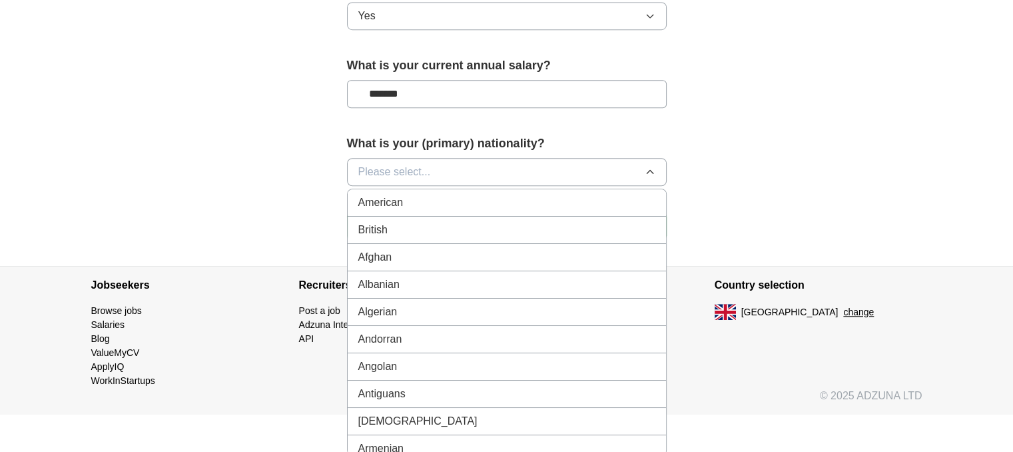
click at [474, 167] on button "Please select..." at bounding box center [507, 172] width 320 height 28
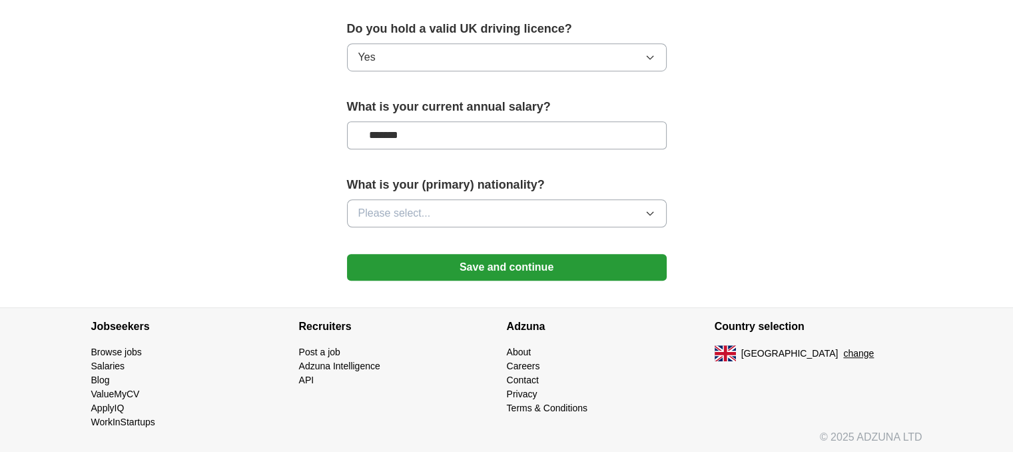
click at [473, 216] on button "Please select..." at bounding box center [507, 213] width 320 height 28
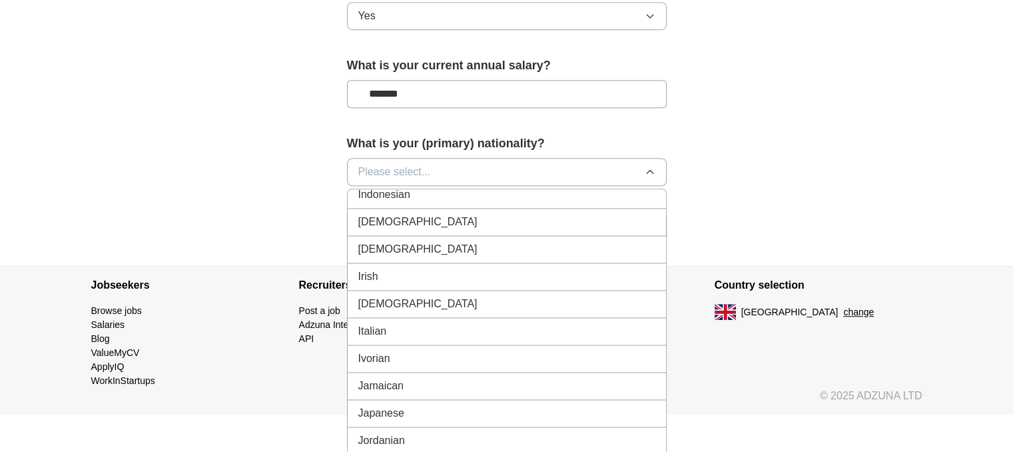
scroll to position [2199, 0]
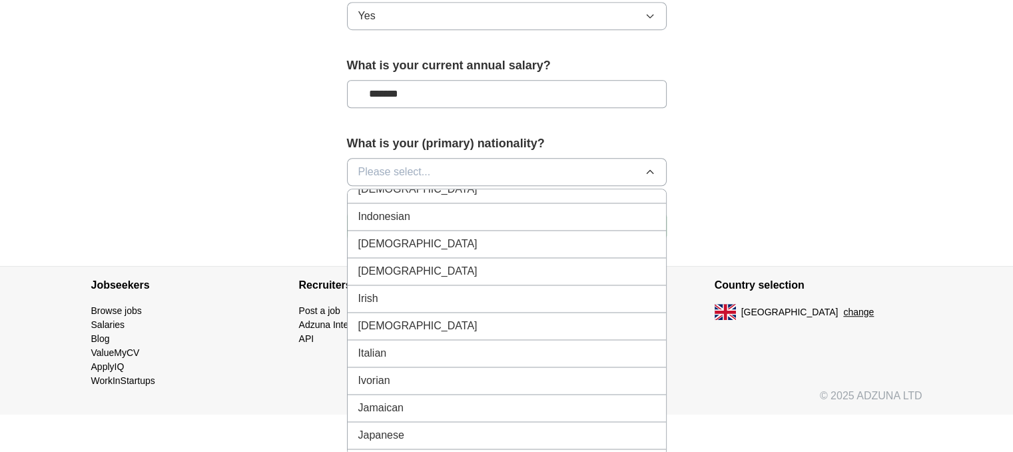
click at [472, 236] on div "[DEMOGRAPHIC_DATA]" at bounding box center [506, 244] width 297 height 16
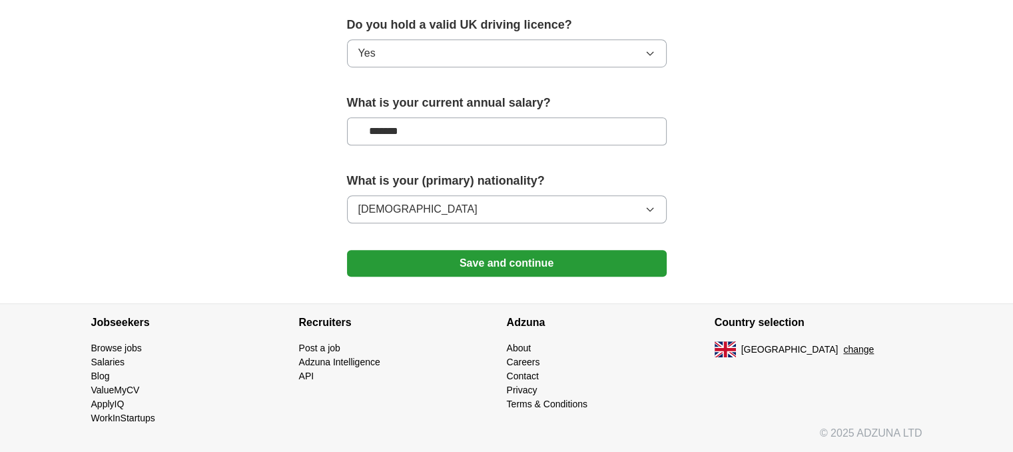
scroll to position [929, 0]
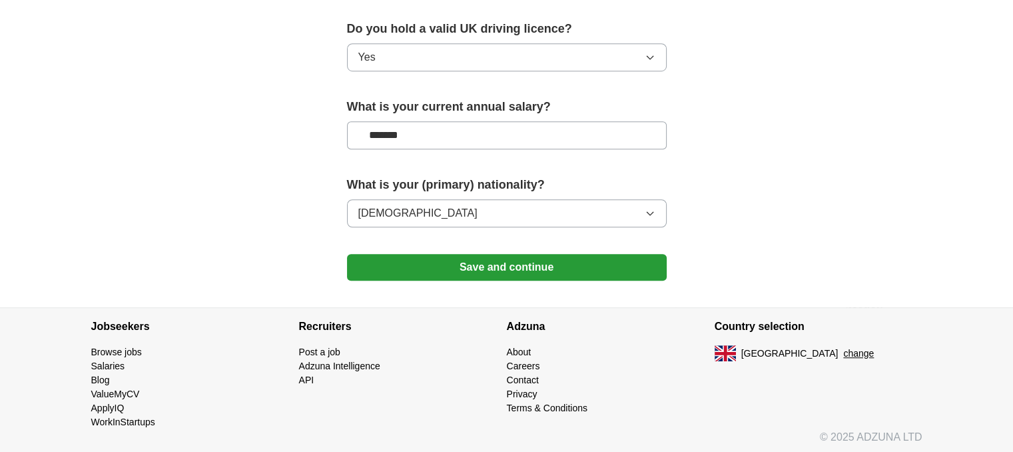
click at [504, 265] on button "Save and continue" at bounding box center [507, 267] width 320 height 27
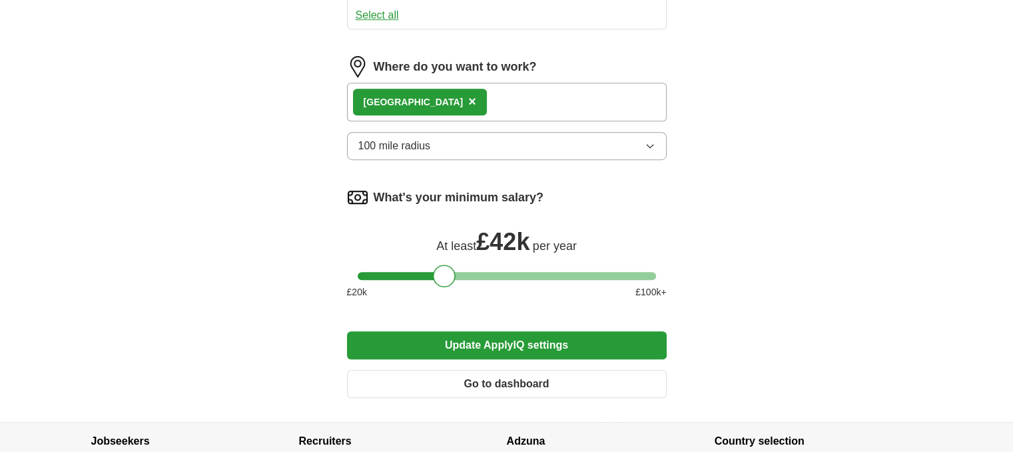
scroll to position [800, 0]
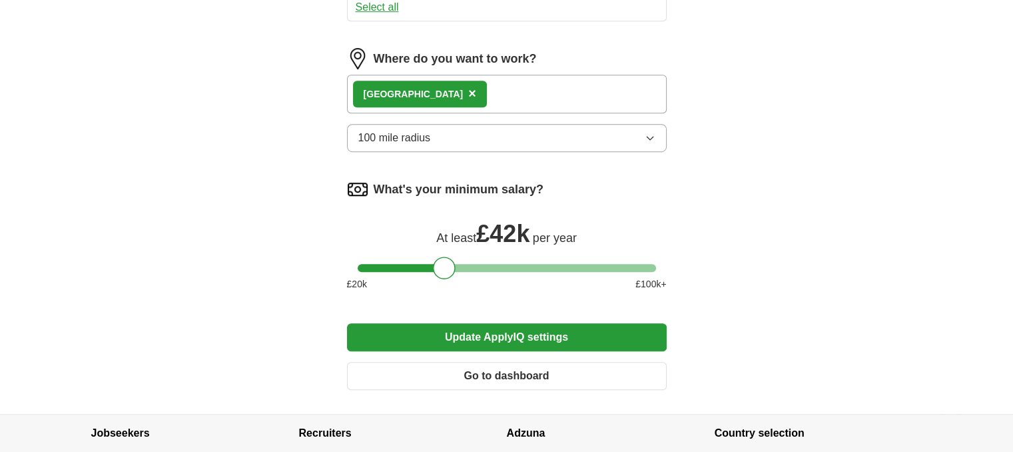
click at [476, 334] on button "Update ApplyIQ settings" at bounding box center [507, 337] width 320 height 28
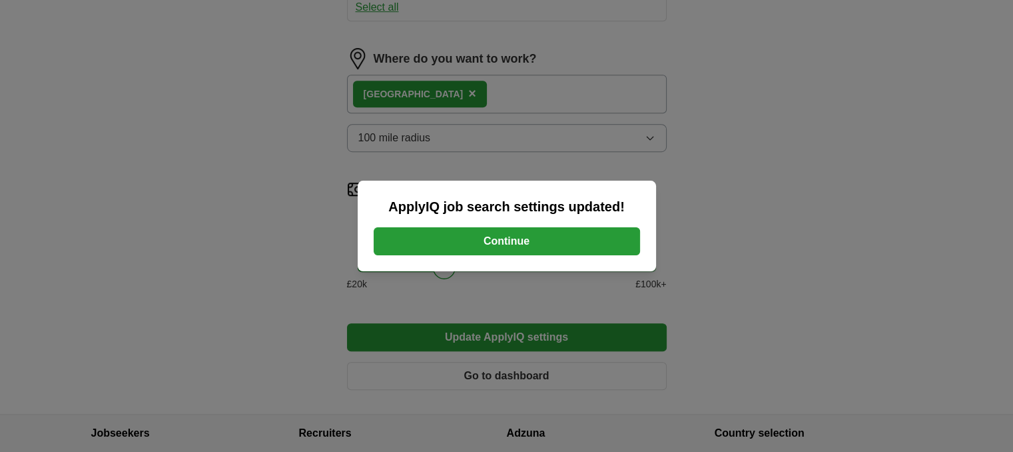
click at [499, 246] on button "Continue" at bounding box center [507, 241] width 267 height 28
